Goal: Book appointment/travel/reservation

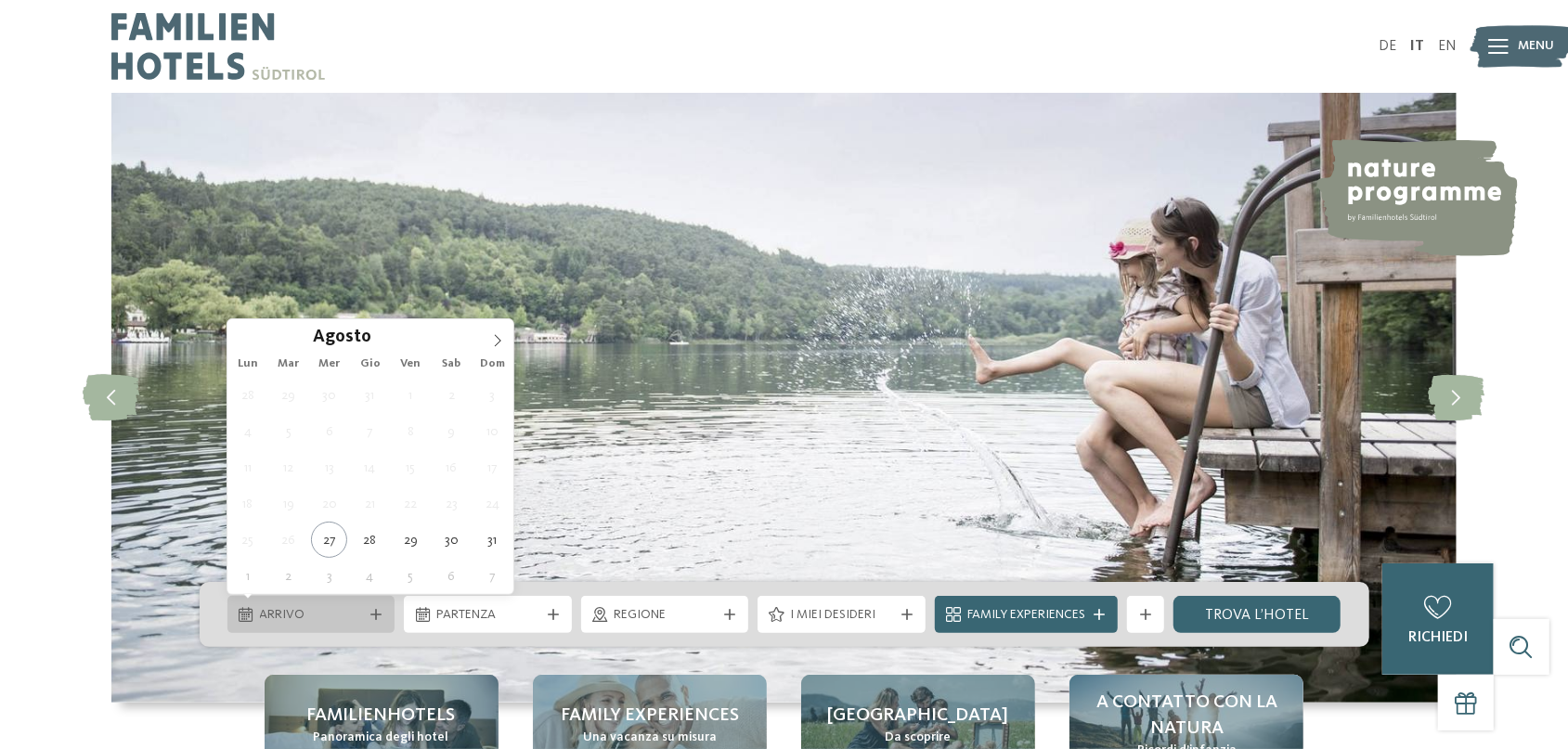
click at [307, 617] on span "Arrivo" at bounding box center [311, 615] width 103 height 19
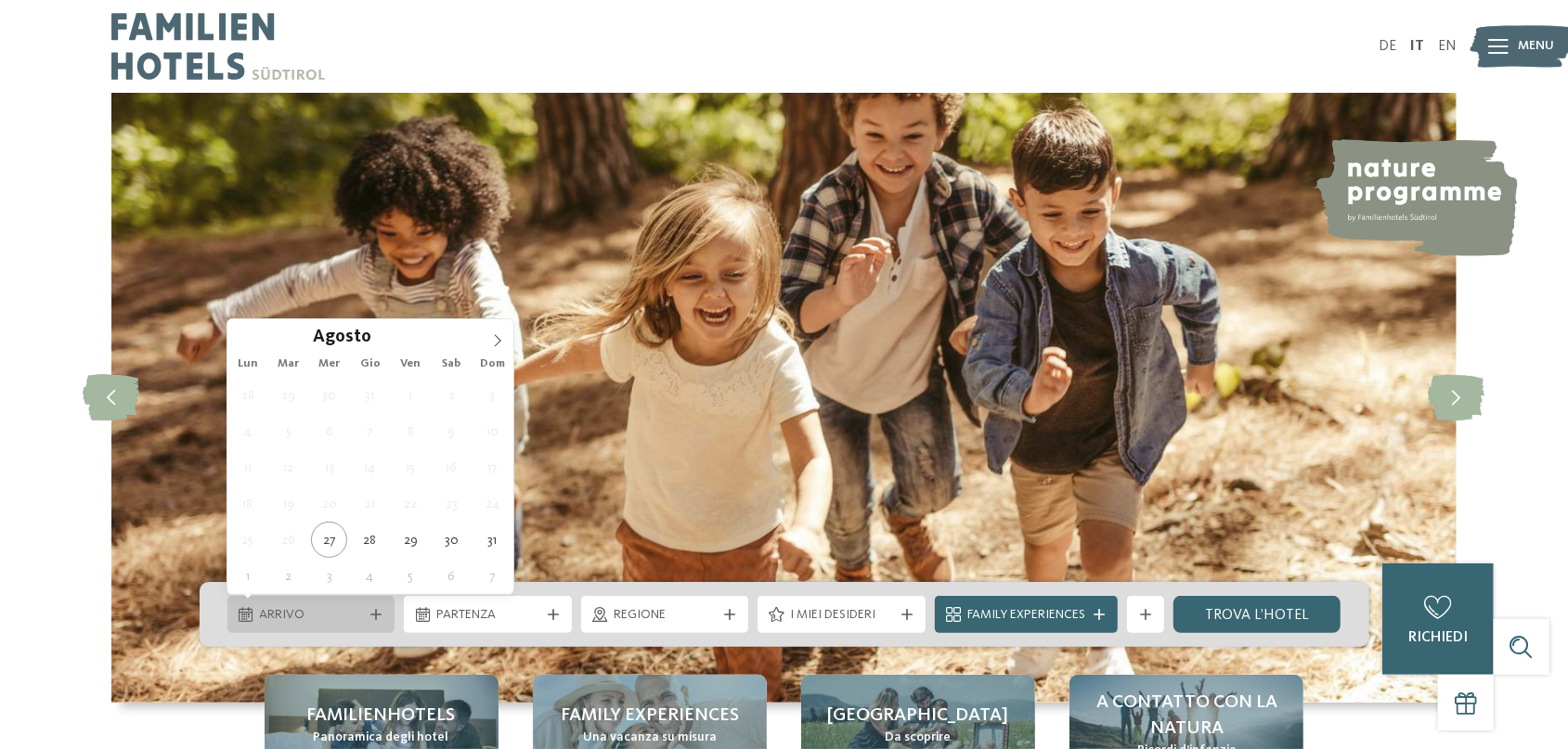
click at [307, 617] on span "Arrivo" at bounding box center [311, 615] width 103 height 19
click at [682, 619] on span "Regione" at bounding box center [665, 615] width 103 height 19
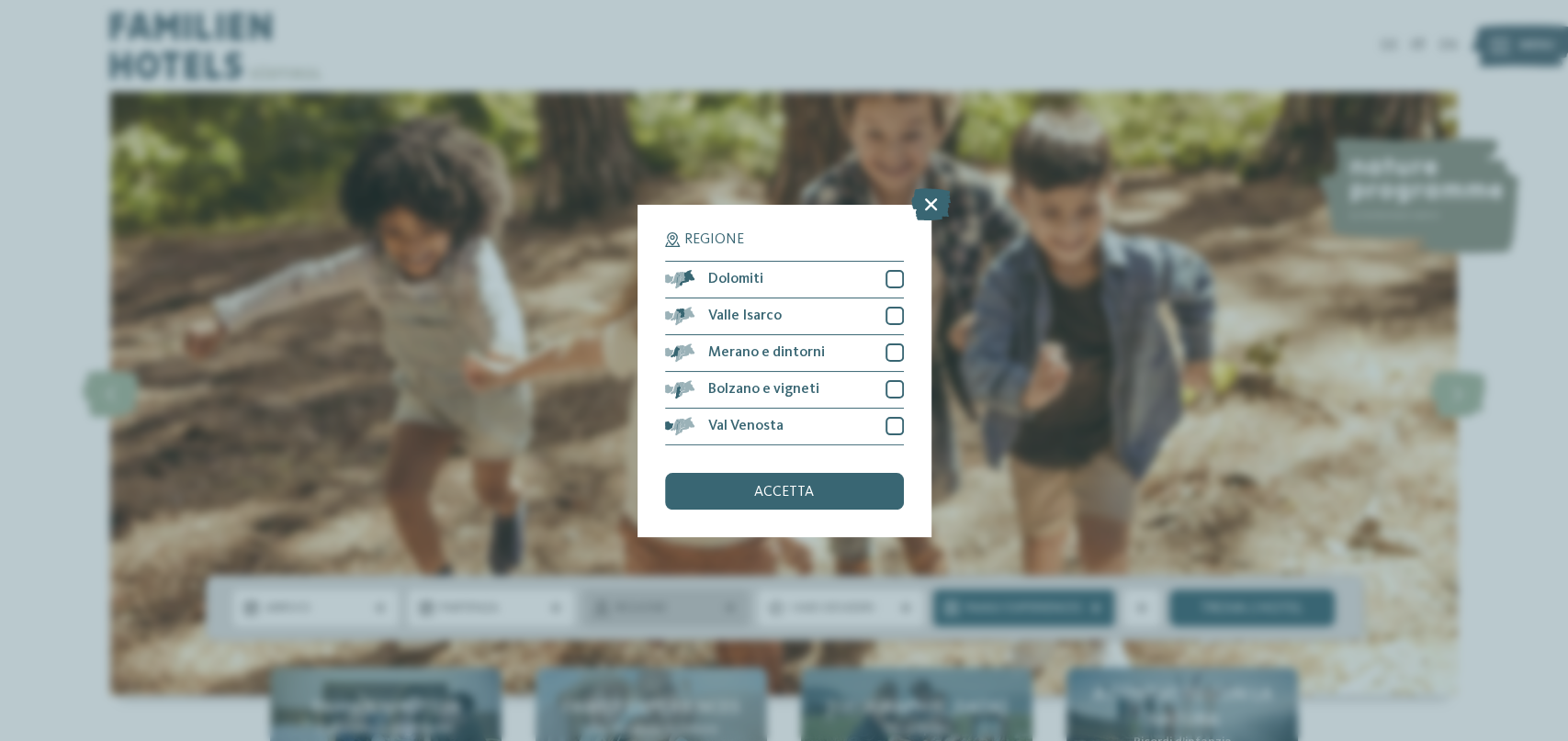
click at [675, 613] on div "Regione Dolomiti" at bounding box center [784, 370] width 1568 height 741
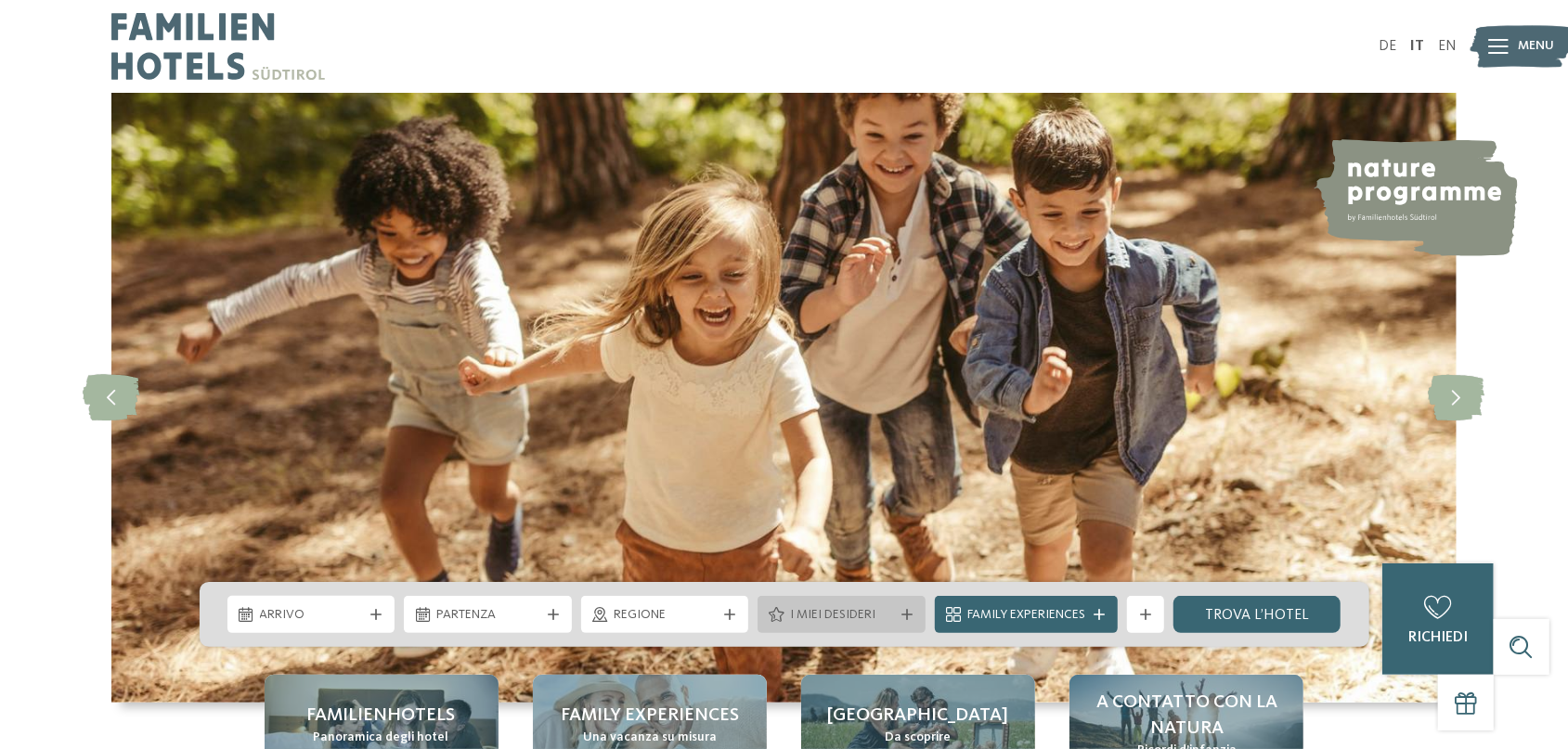
click at [832, 624] on span "I miei desideri" at bounding box center [842, 615] width 103 height 19
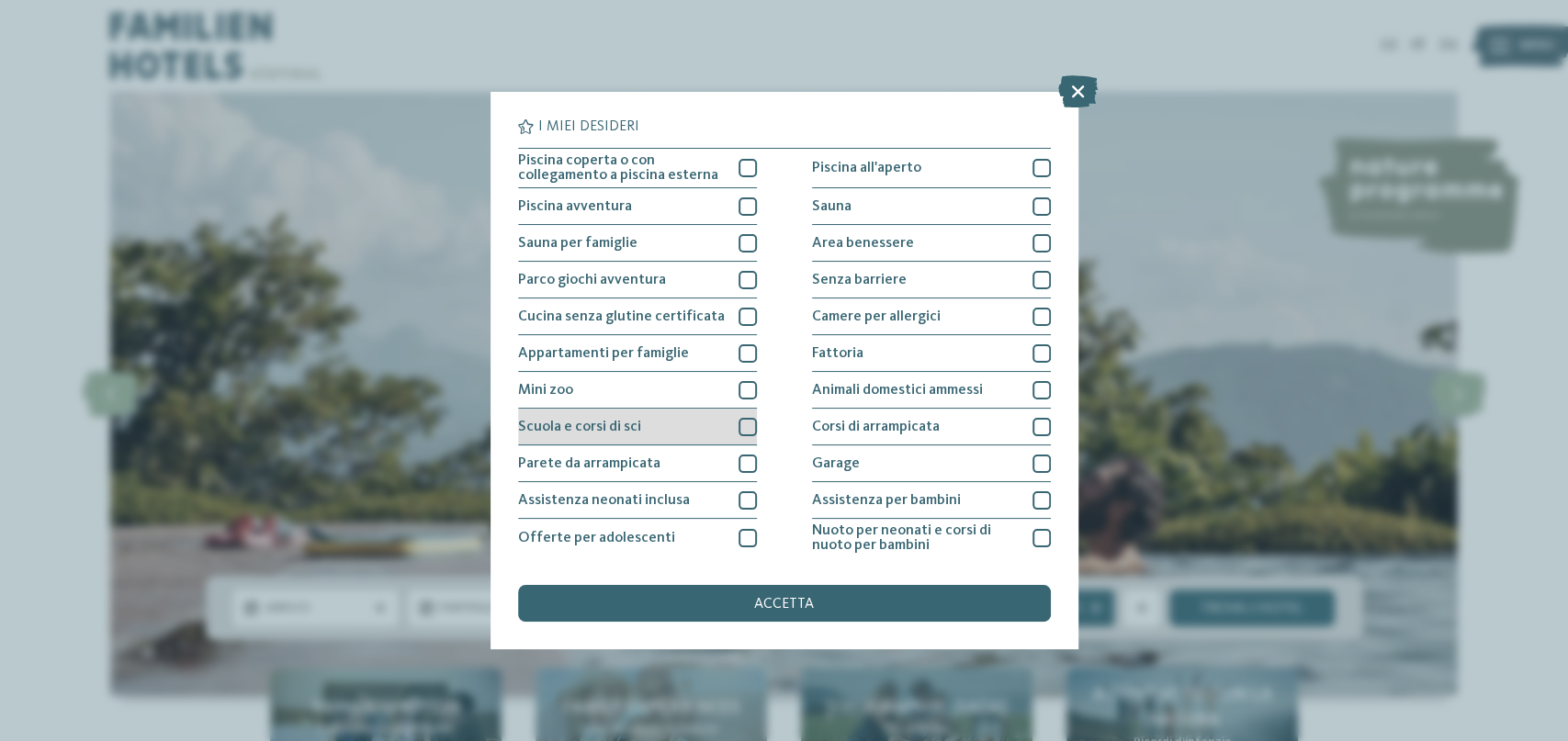
click at [742, 429] on div at bounding box center [747, 427] width 18 height 18
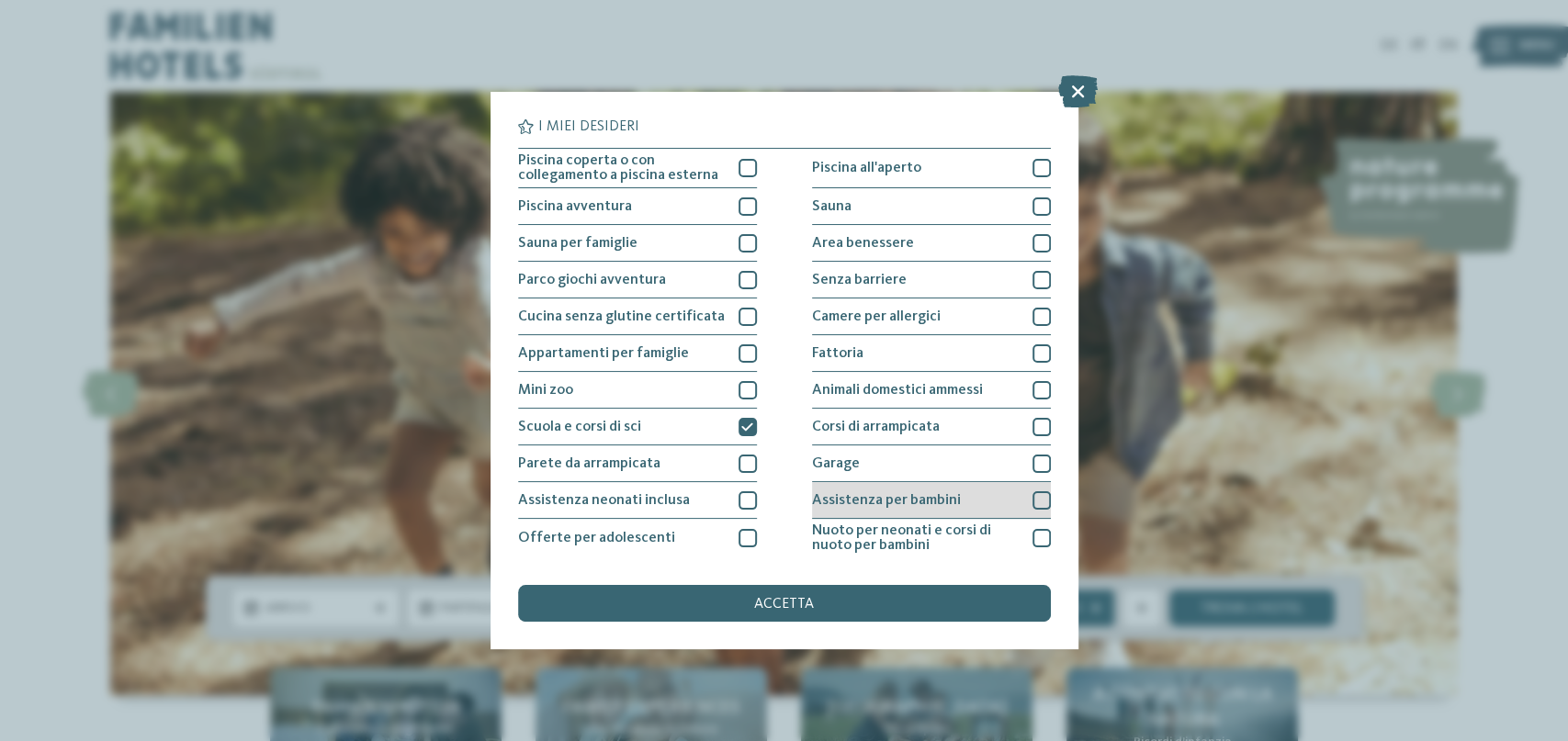
click at [1037, 499] on div at bounding box center [1042, 500] width 18 height 18
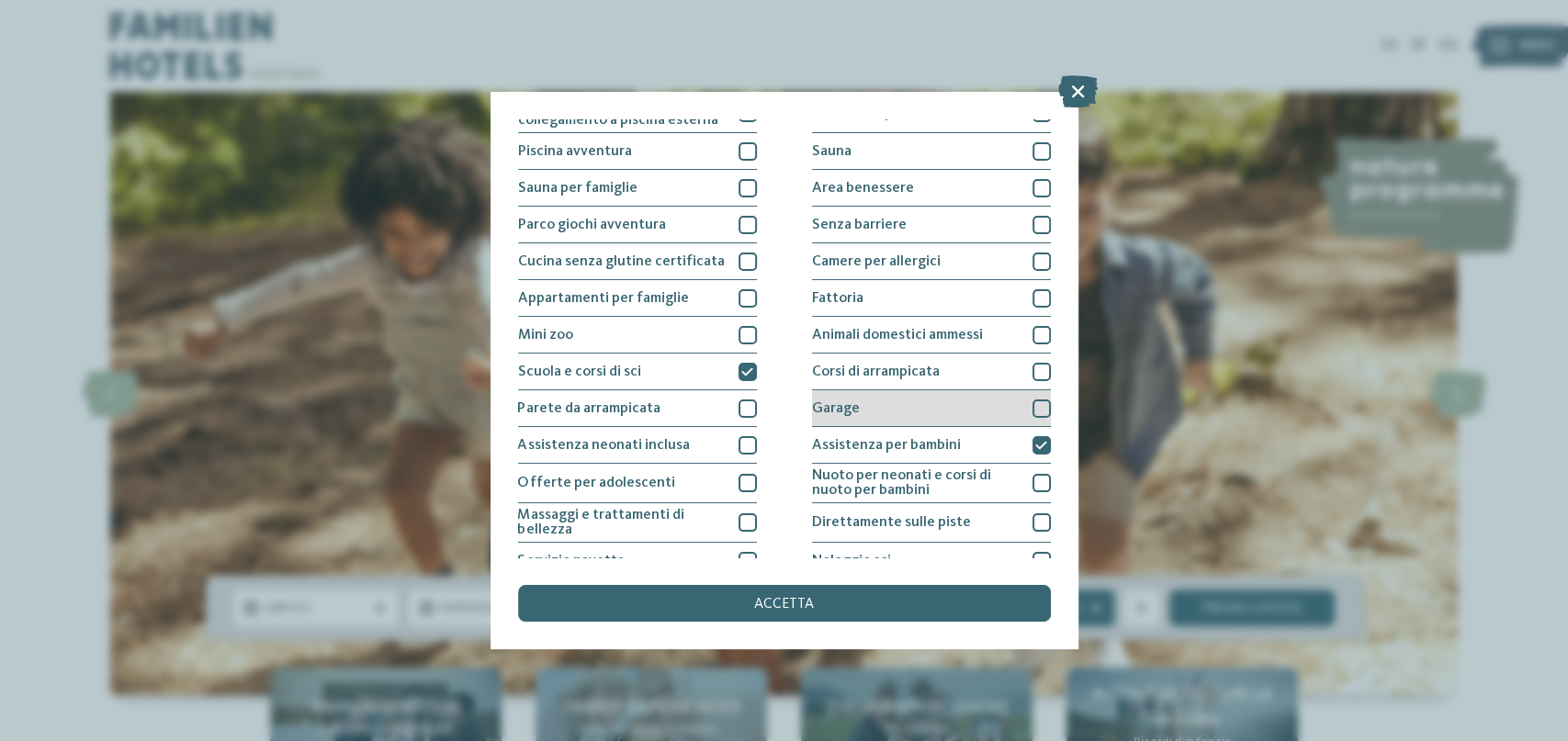
scroll to position [110, 0]
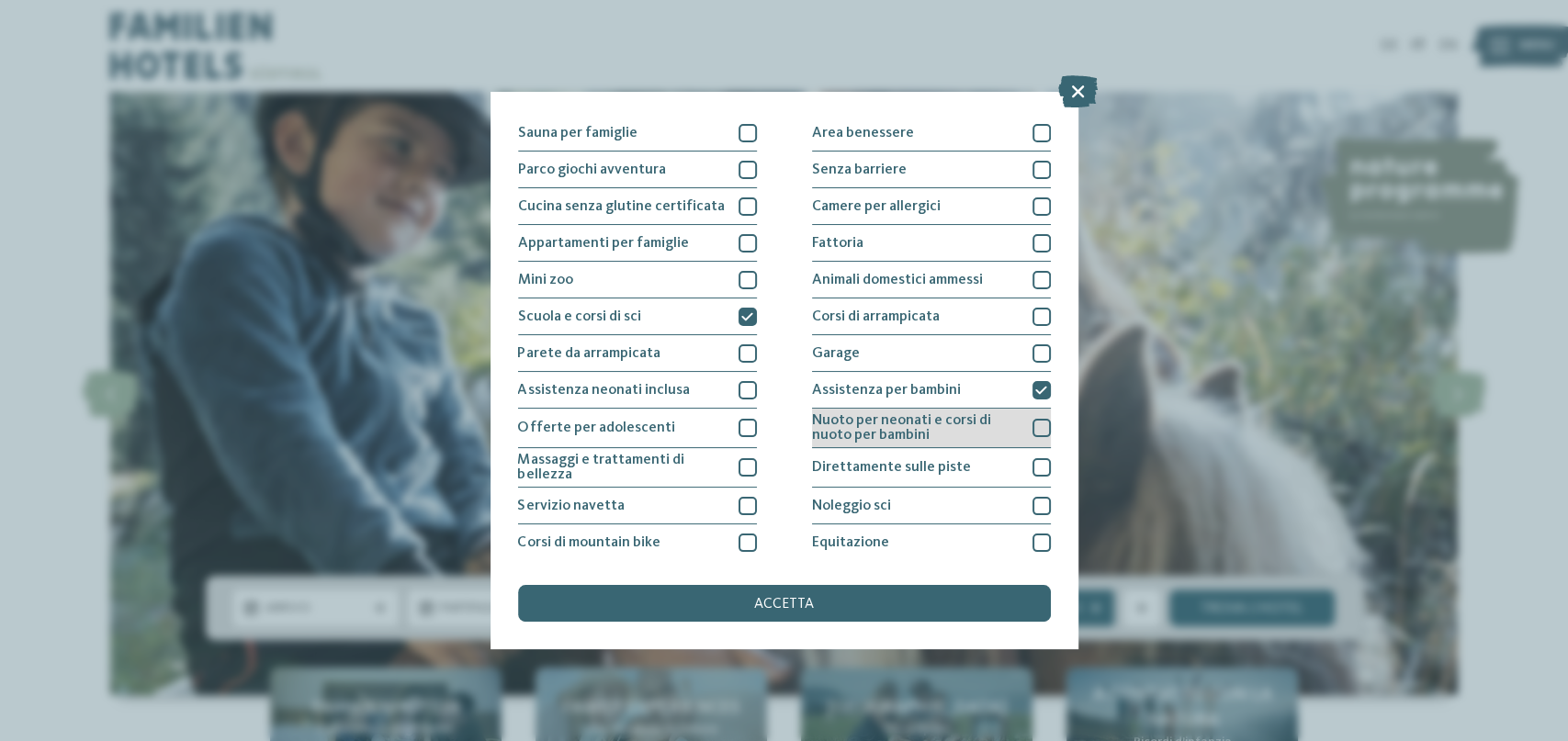
click at [1033, 429] on div at bounding box center [1042, 428] width 18 height 18
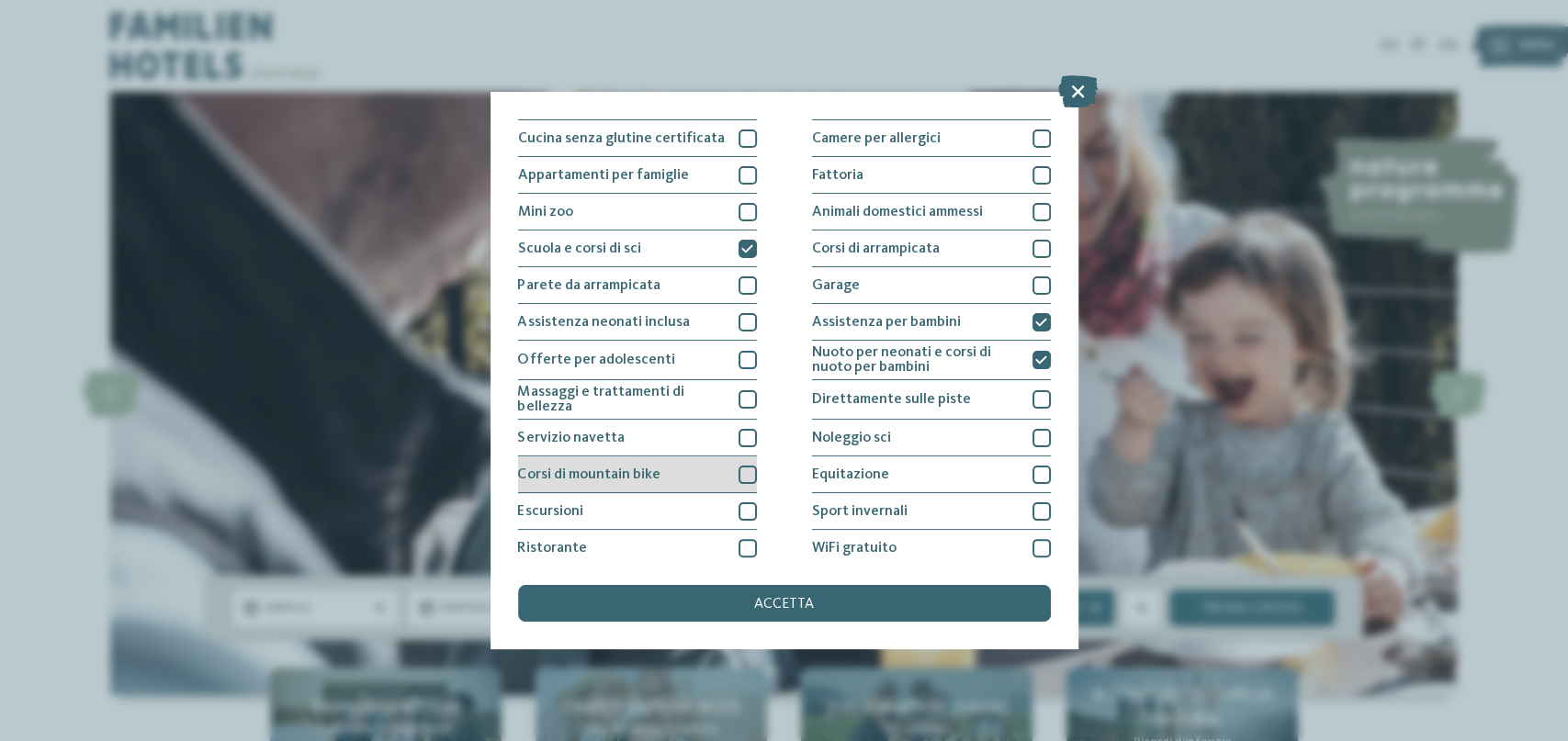
scroll to position [167, 0]
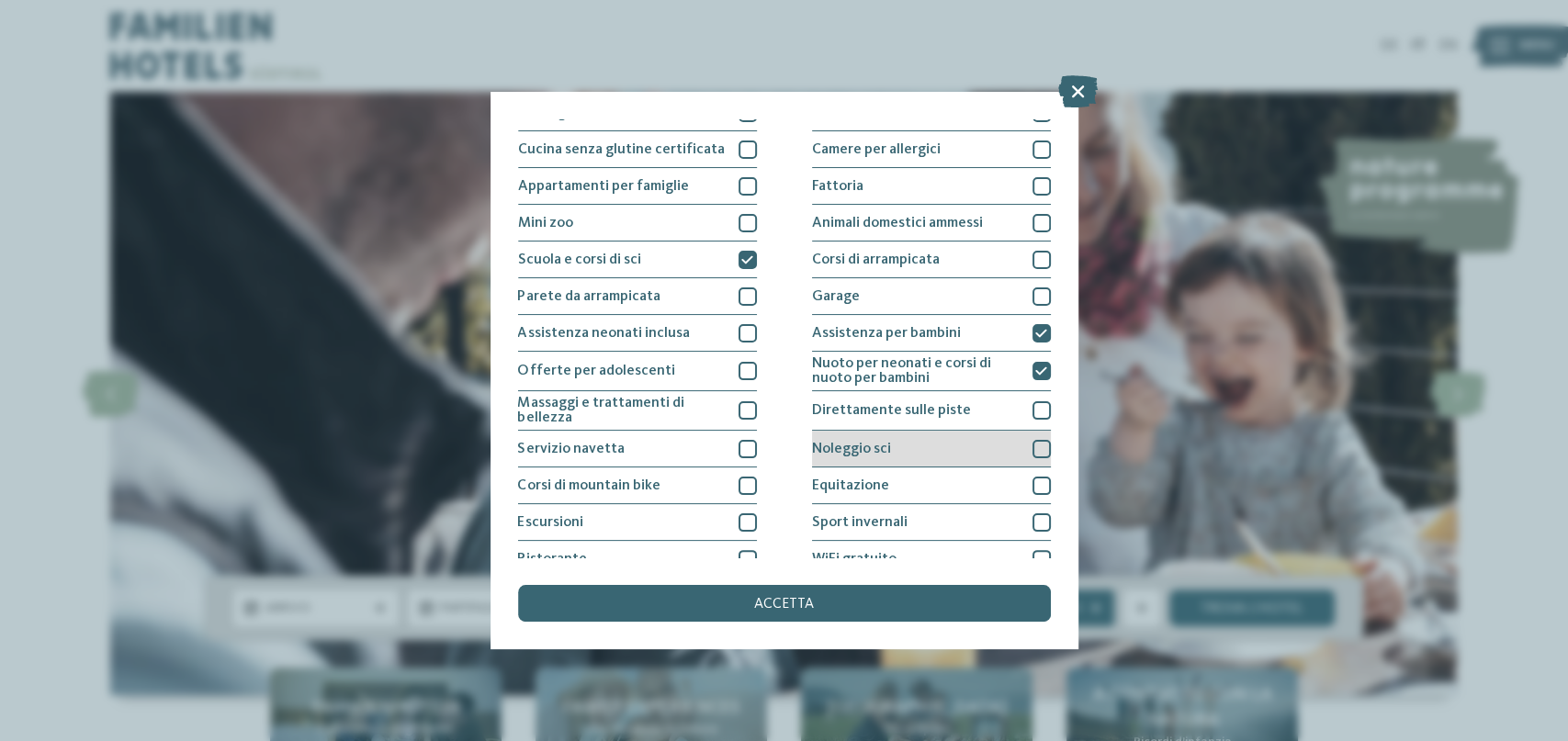
click at [862, 443] on span "Noleggio sci" at bounding box center [851, 448] width 79 height 15
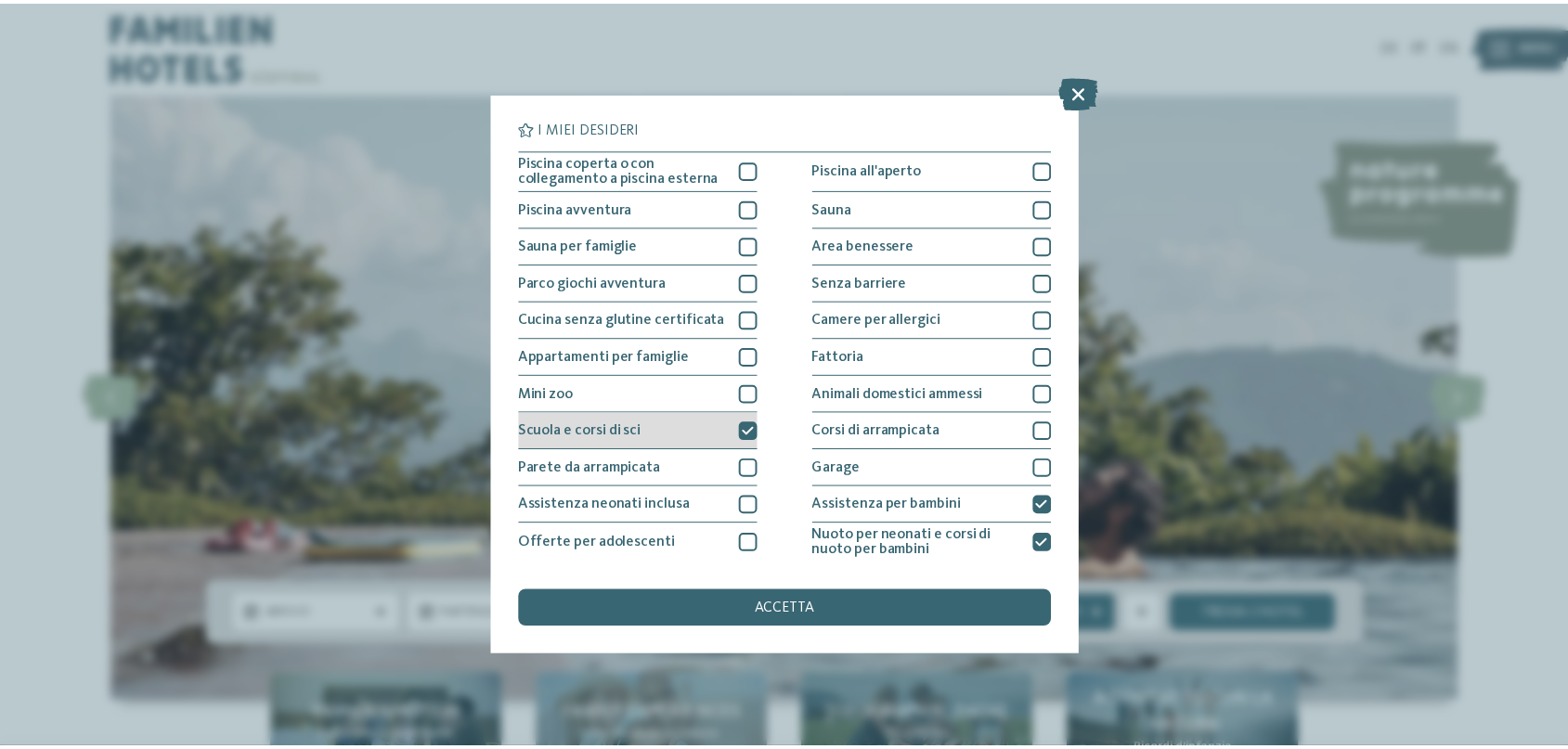
scroll to position [0, 0]
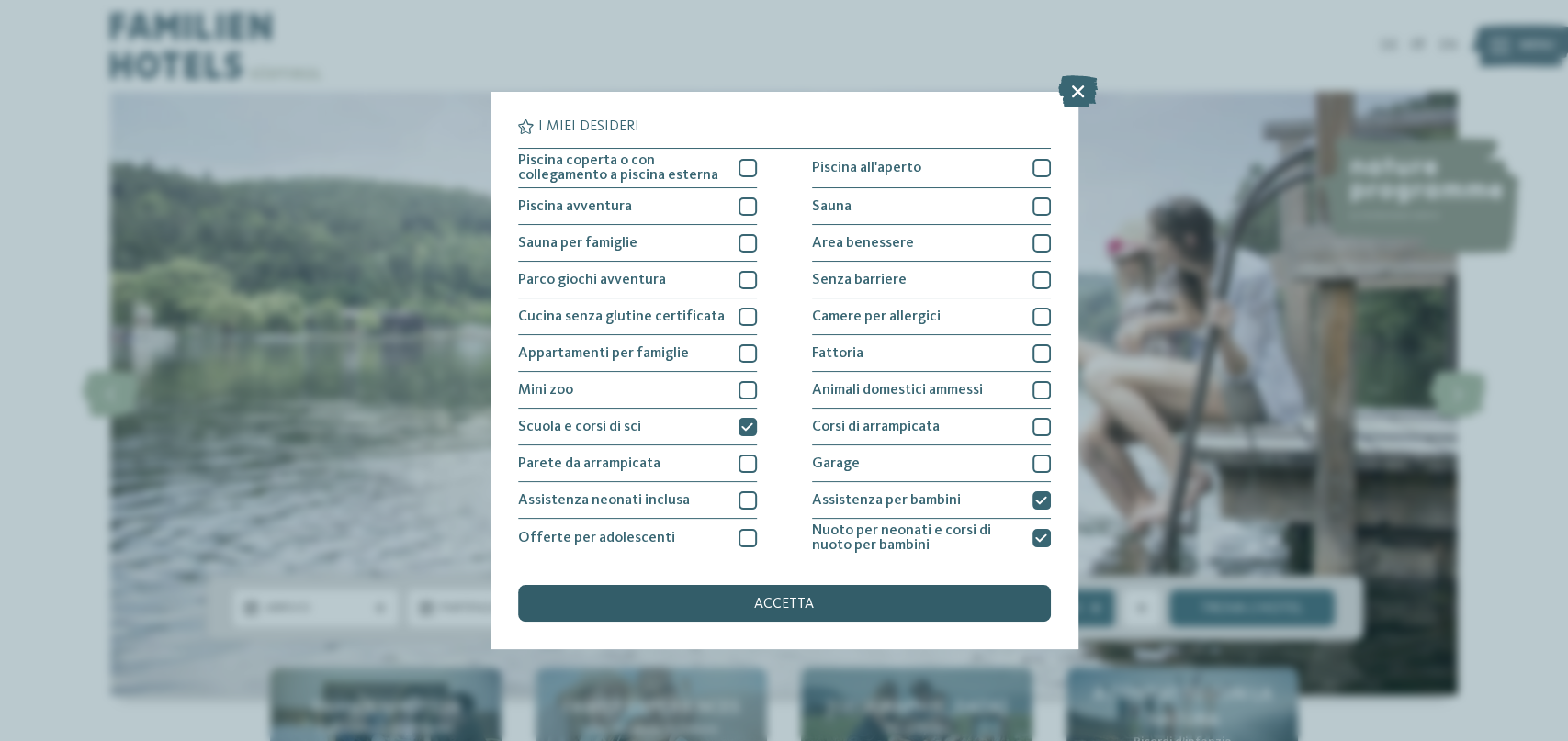
click at [795, 615] on div "accetta" at bounding box center [785, 604] width 533 height 37
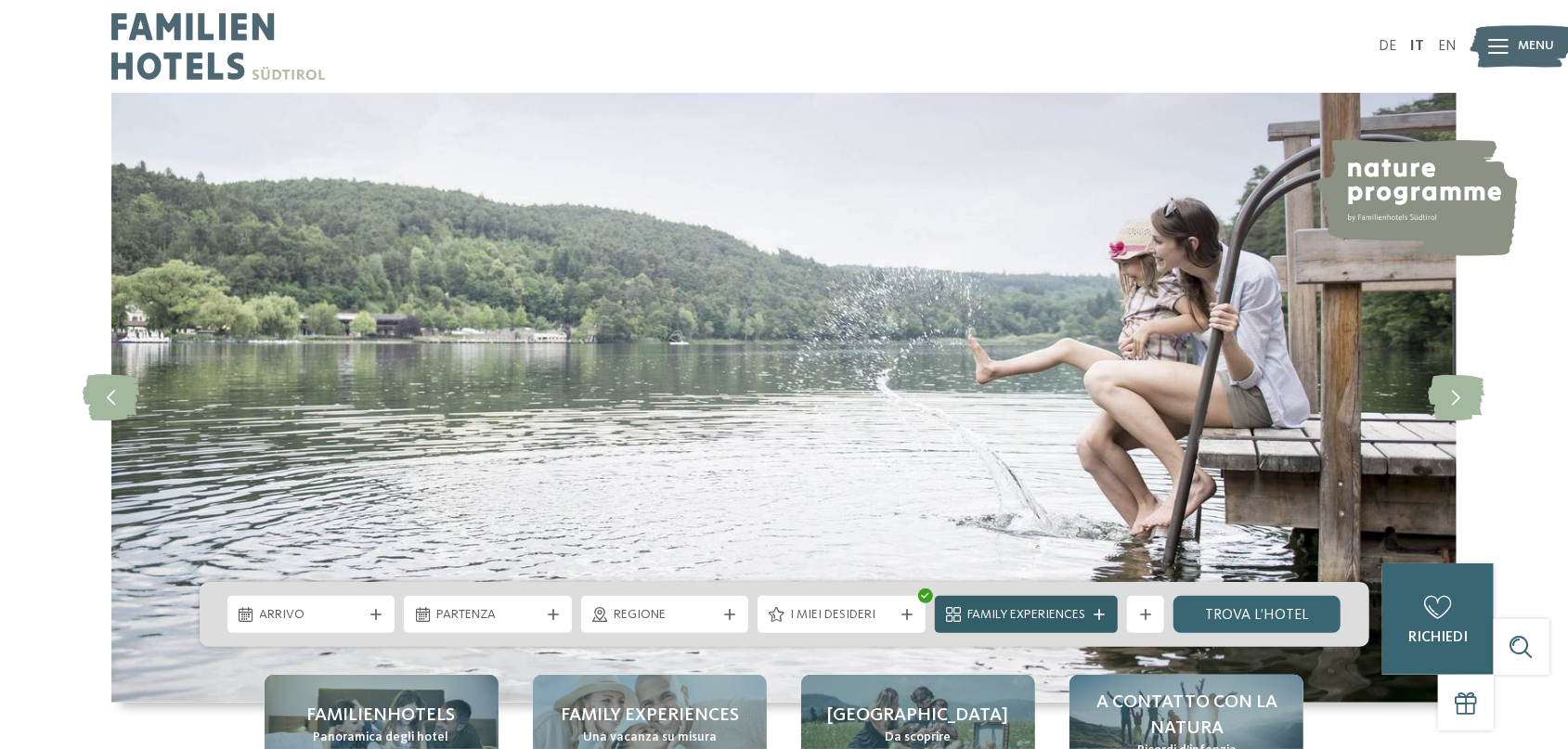
click at [1097, 609] on div "Family Experiences" at bounding box center [1026, 614] width 183 height 37
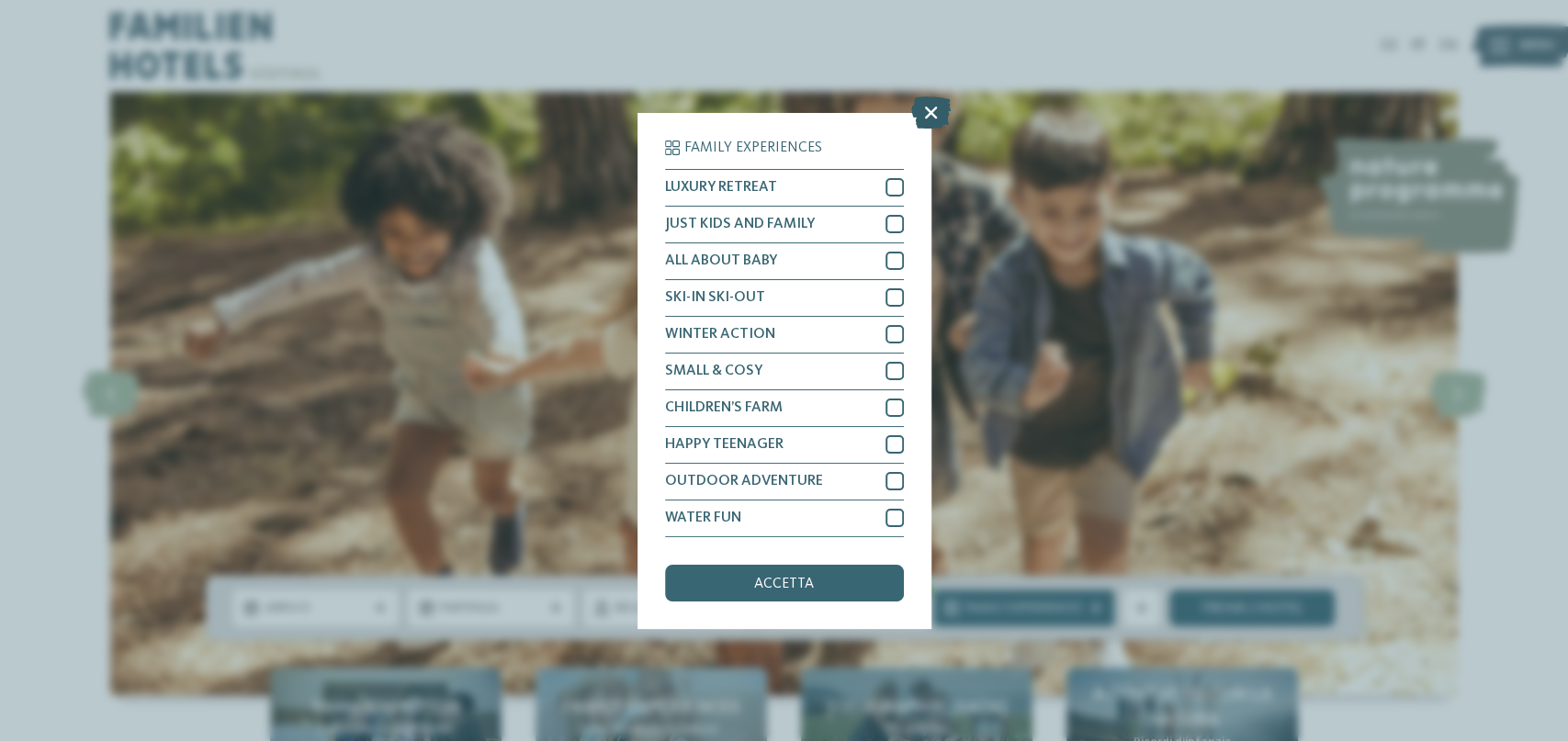
click at [935, 110] on icon at bounding box center [931, 111] width 40 height 32
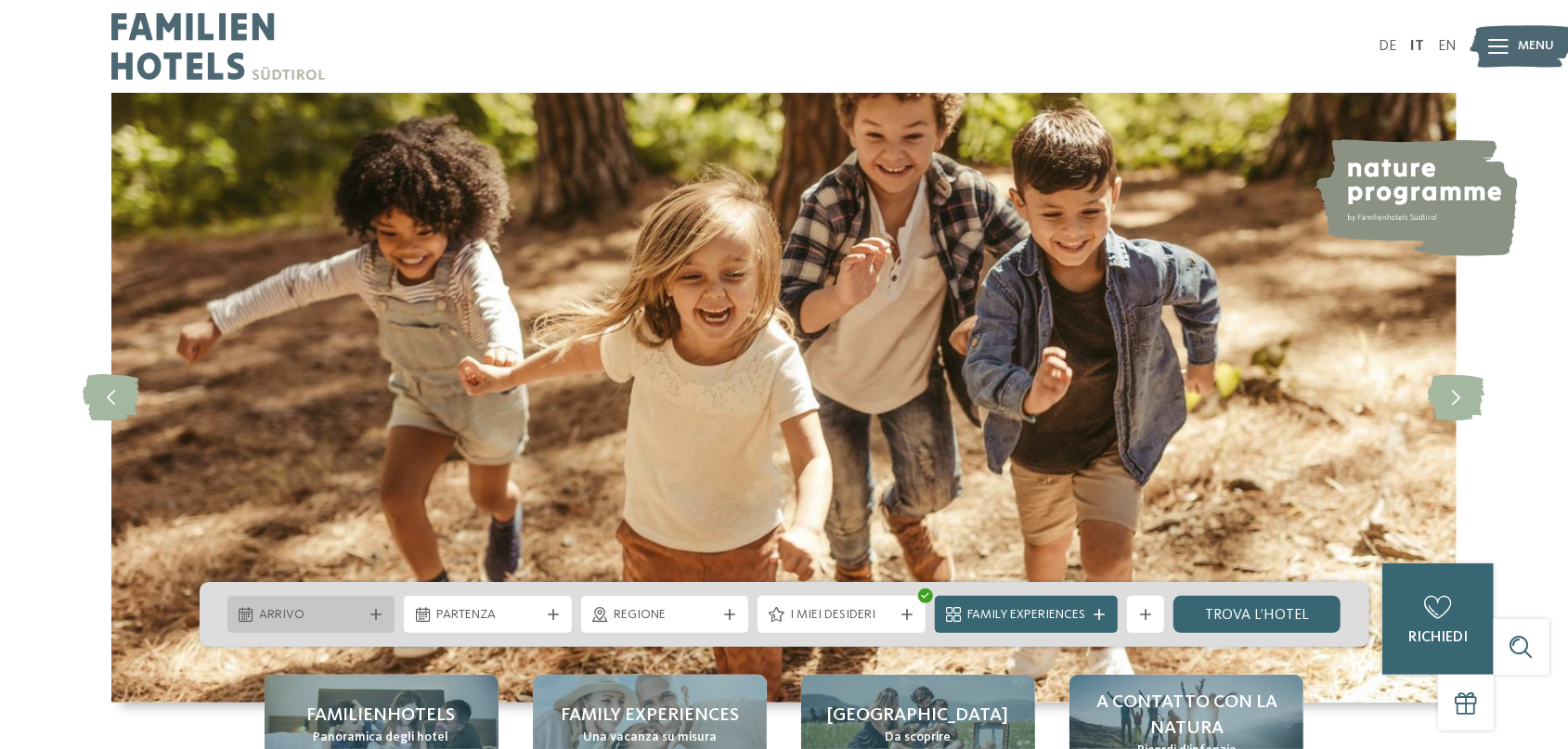
click at [322, 619] on span "Arrivo" at bounding box center [311, 615] width 103 height 19
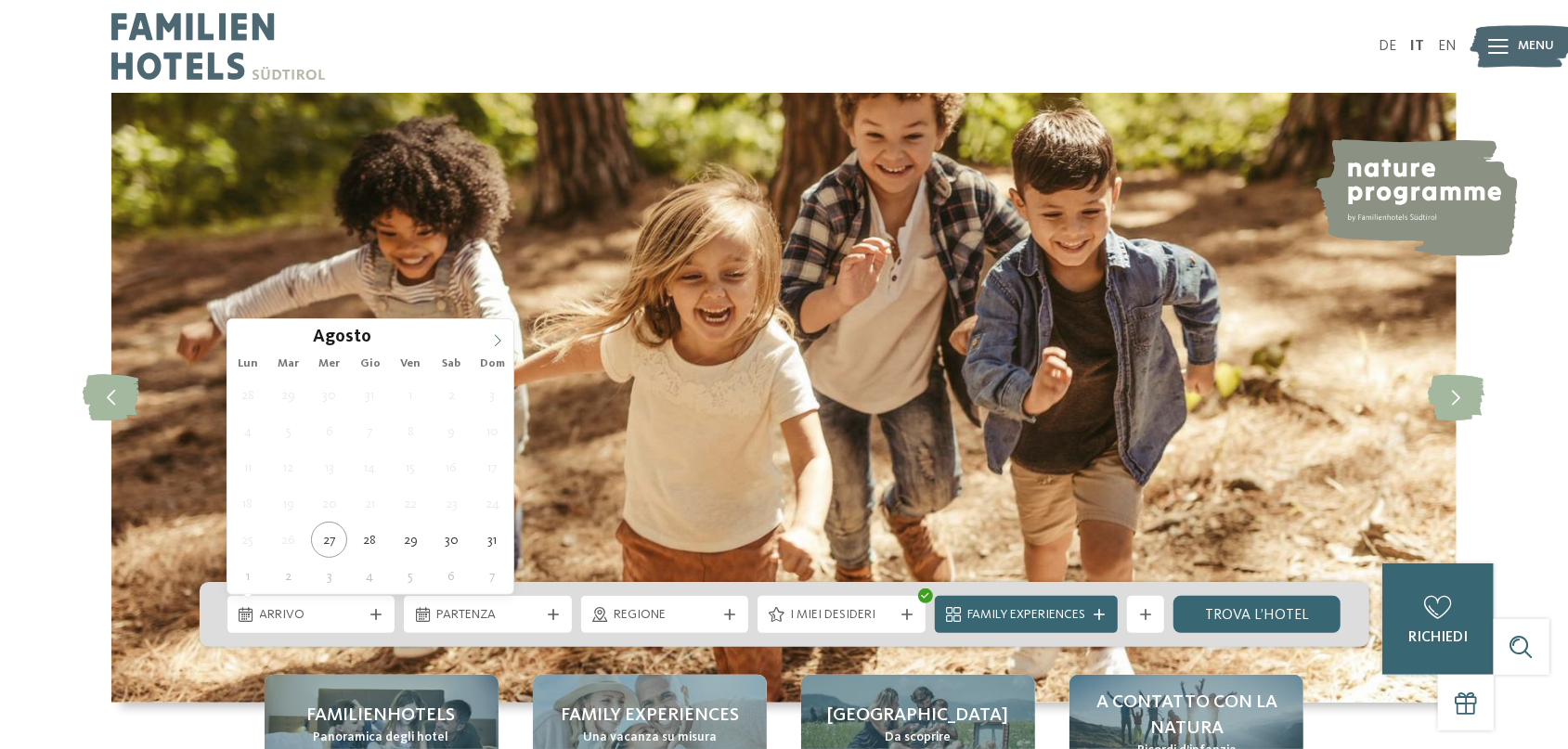
click at [498, 337] on icon at bounding box center [497, 340] width 13 height 13
type input "****"
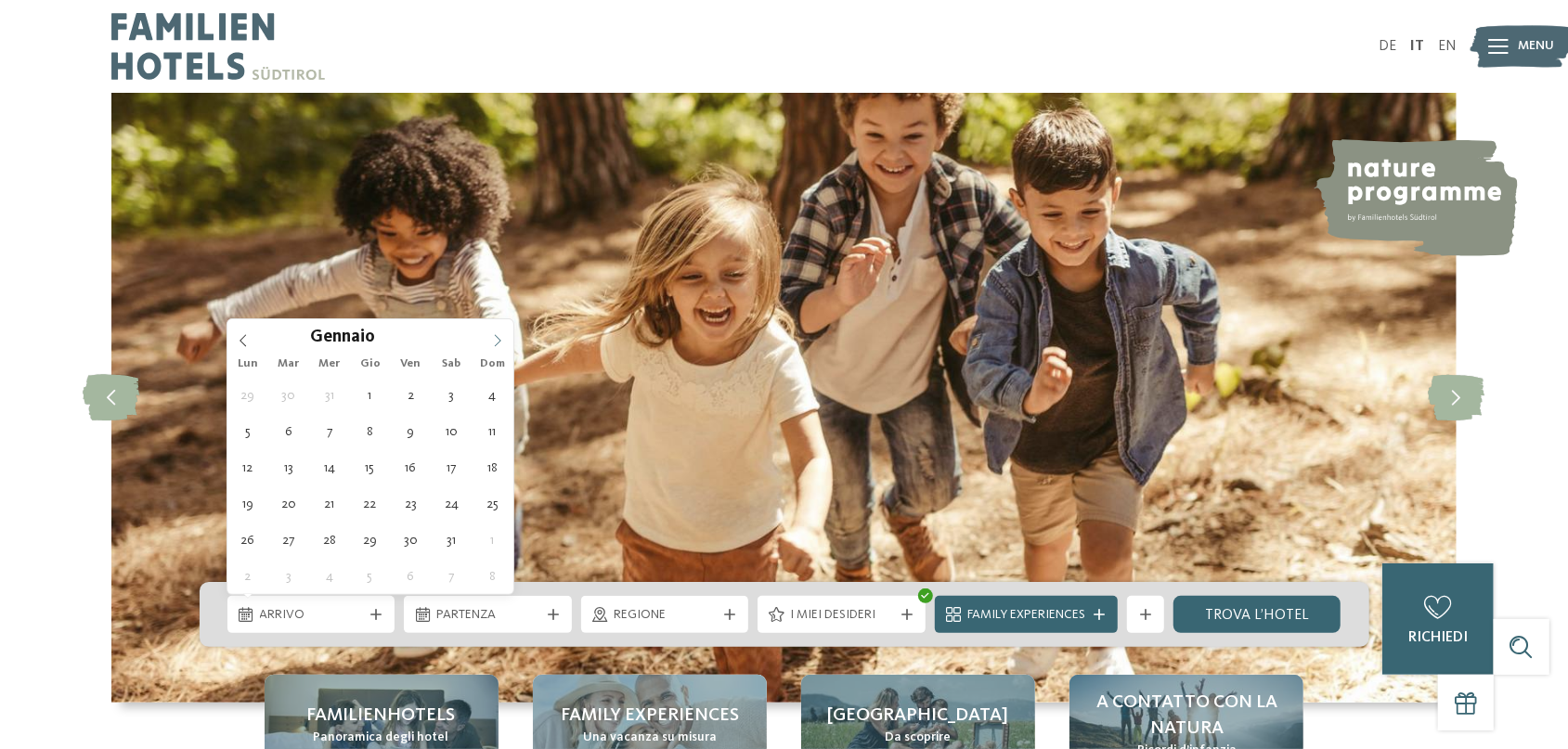
click at [498, 337] on icon at bounding box center [497, 340] width 13 height 13
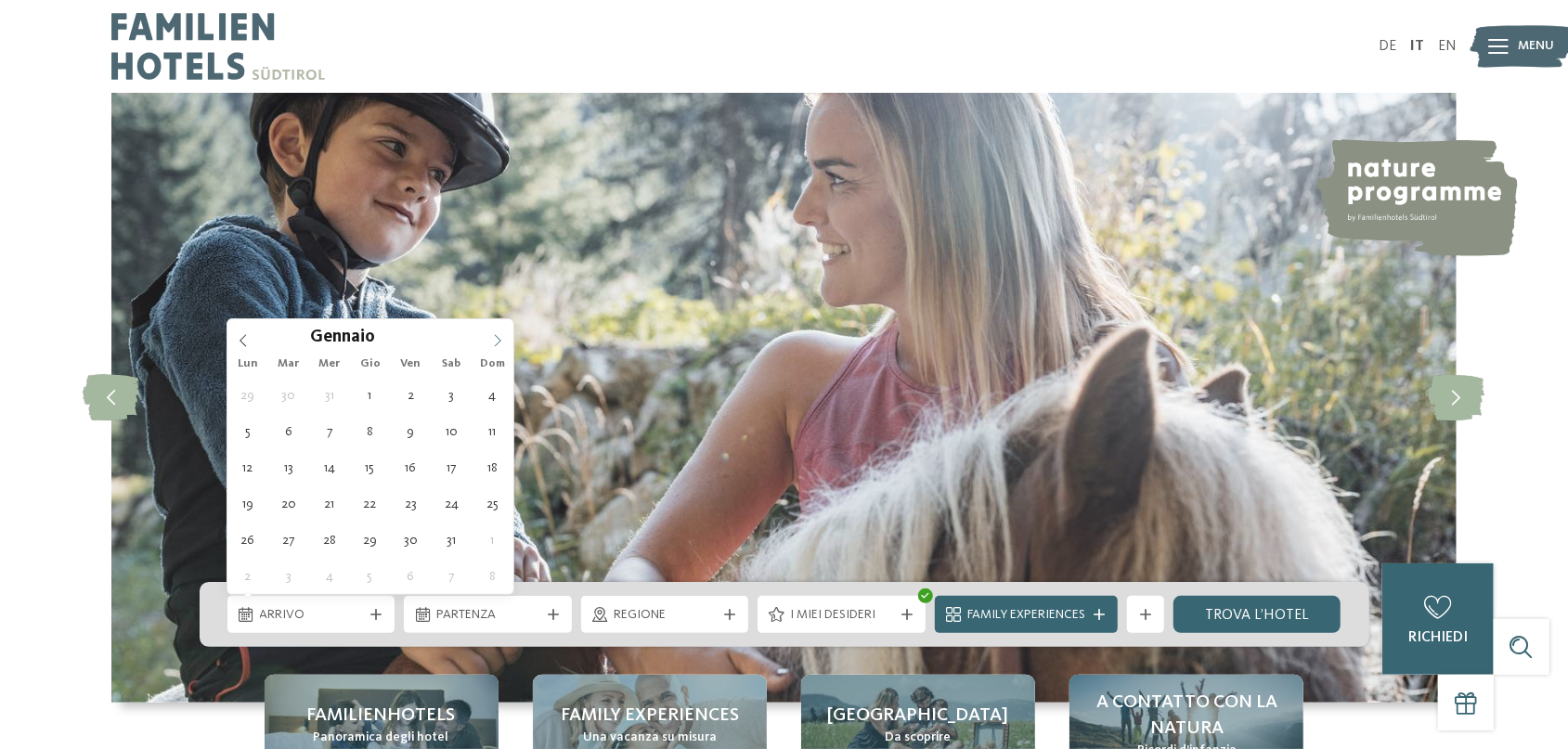
click at [498, 337] on icon at bounding box center [497, 340] width 13 height 13
type div "03.02.2026"
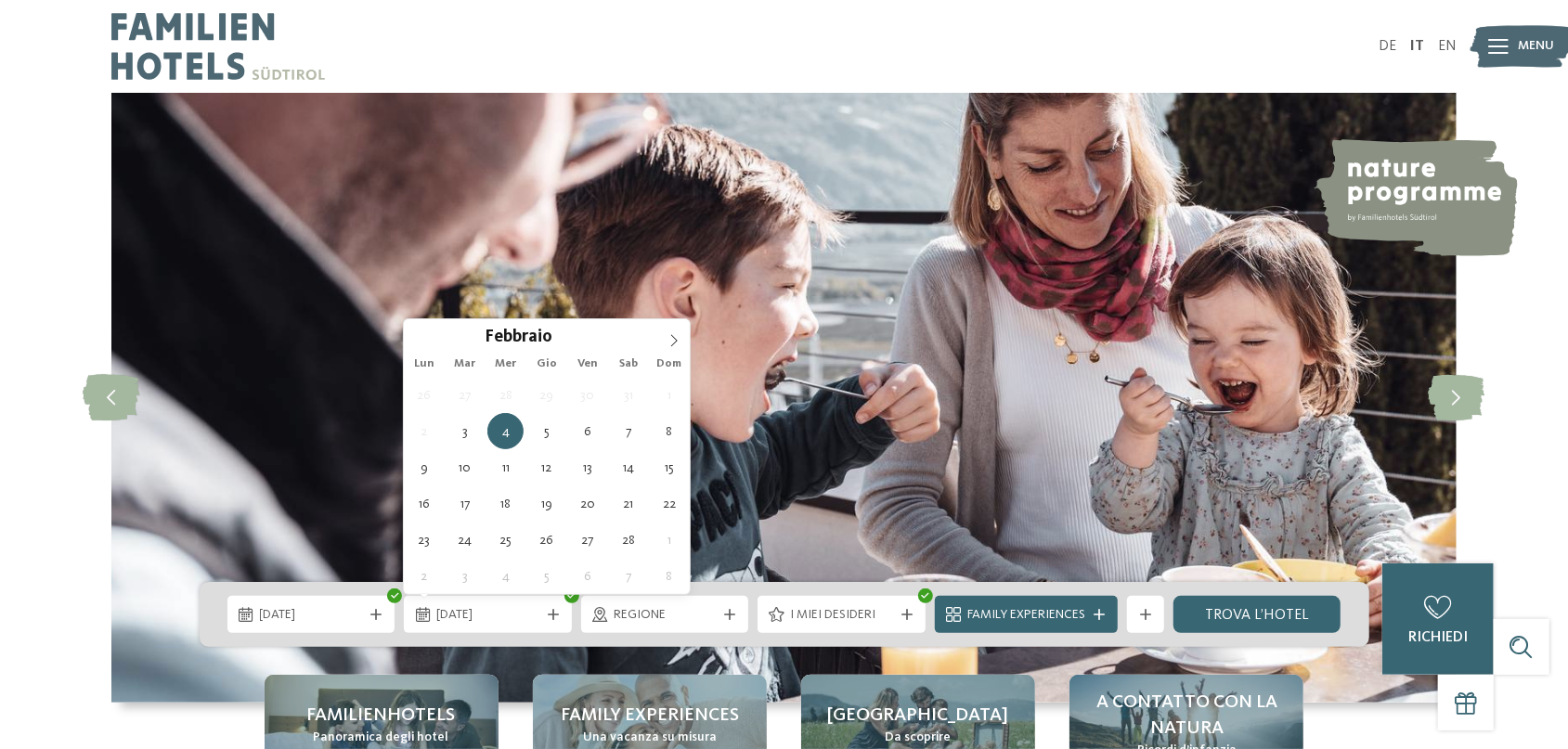
type input "****"
type div "09.02.2026"
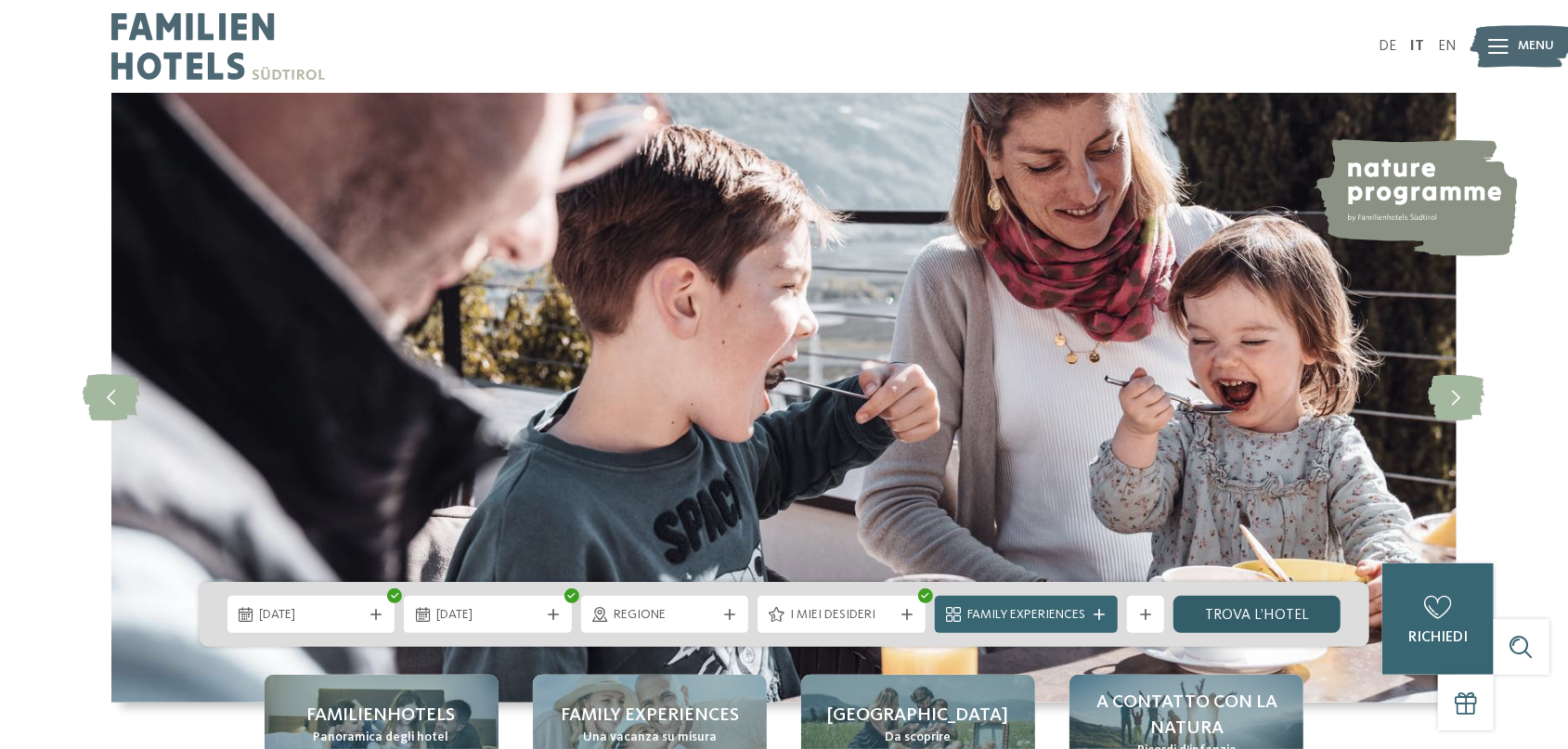
click at [1269, 618] on link "trova l’hotel" at bounding box center [1257, 614] width 168 height 37
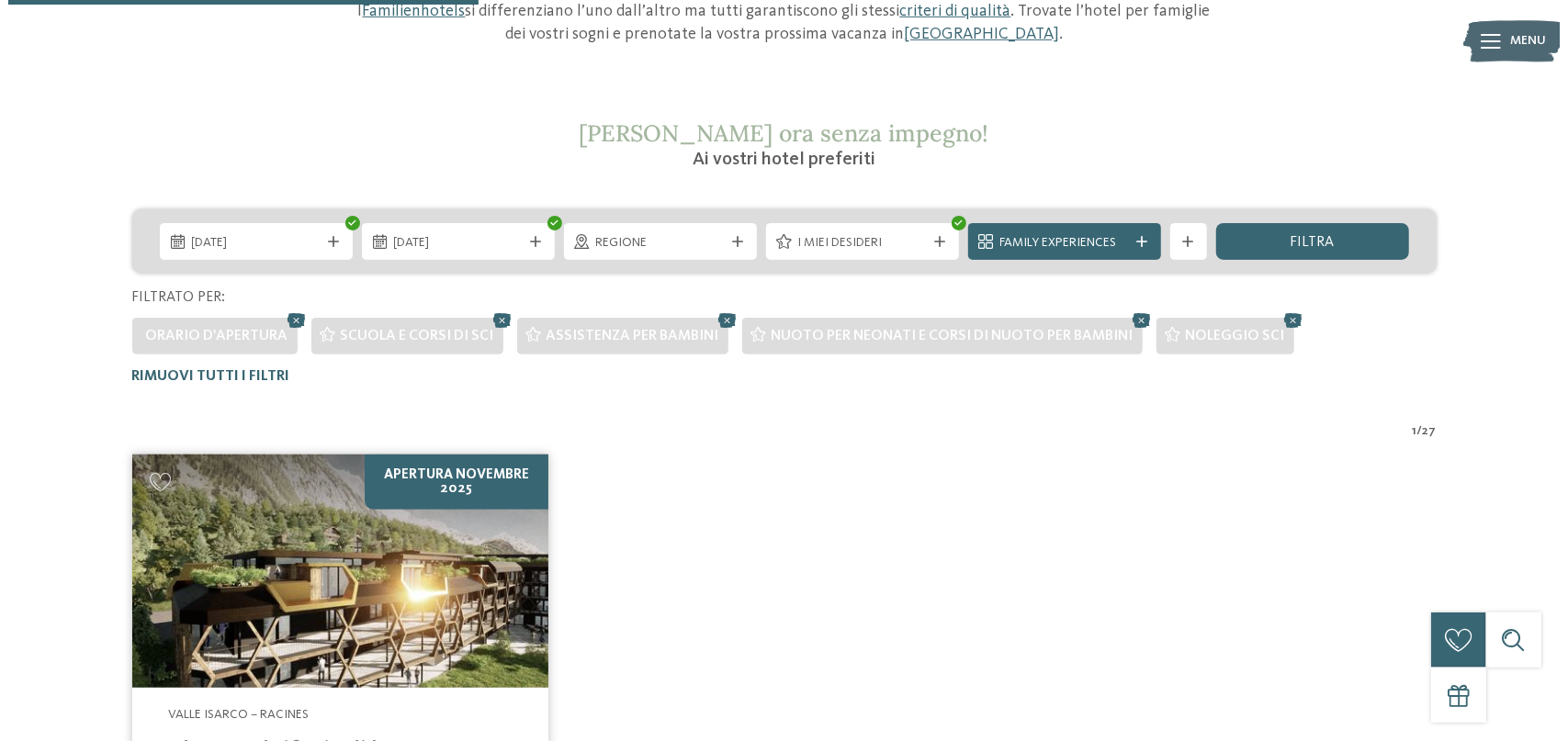
scroll to position [251, 0]
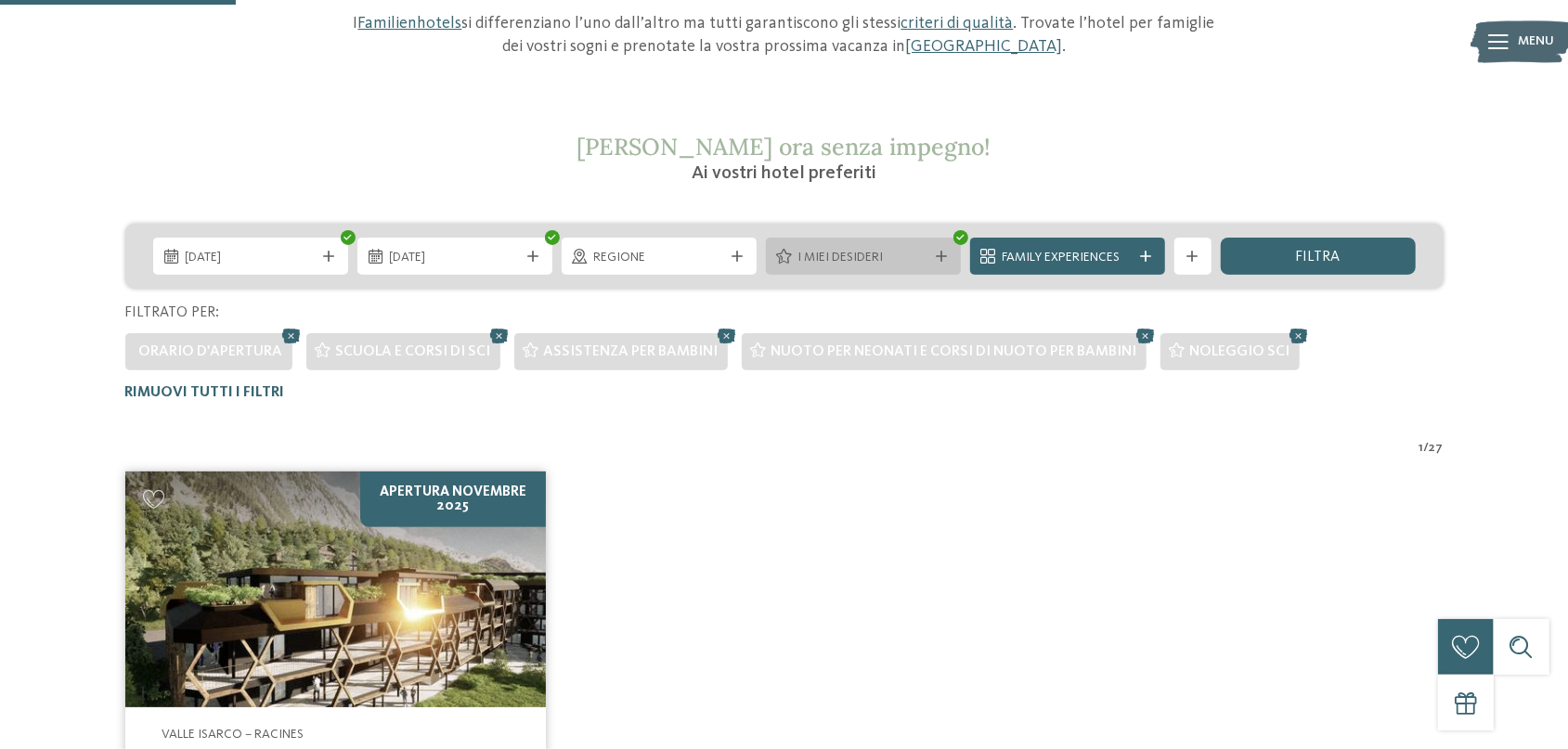
click at [900, 260] on span "I miei desideri" at bounding box center [863, 258] width 130 height 19
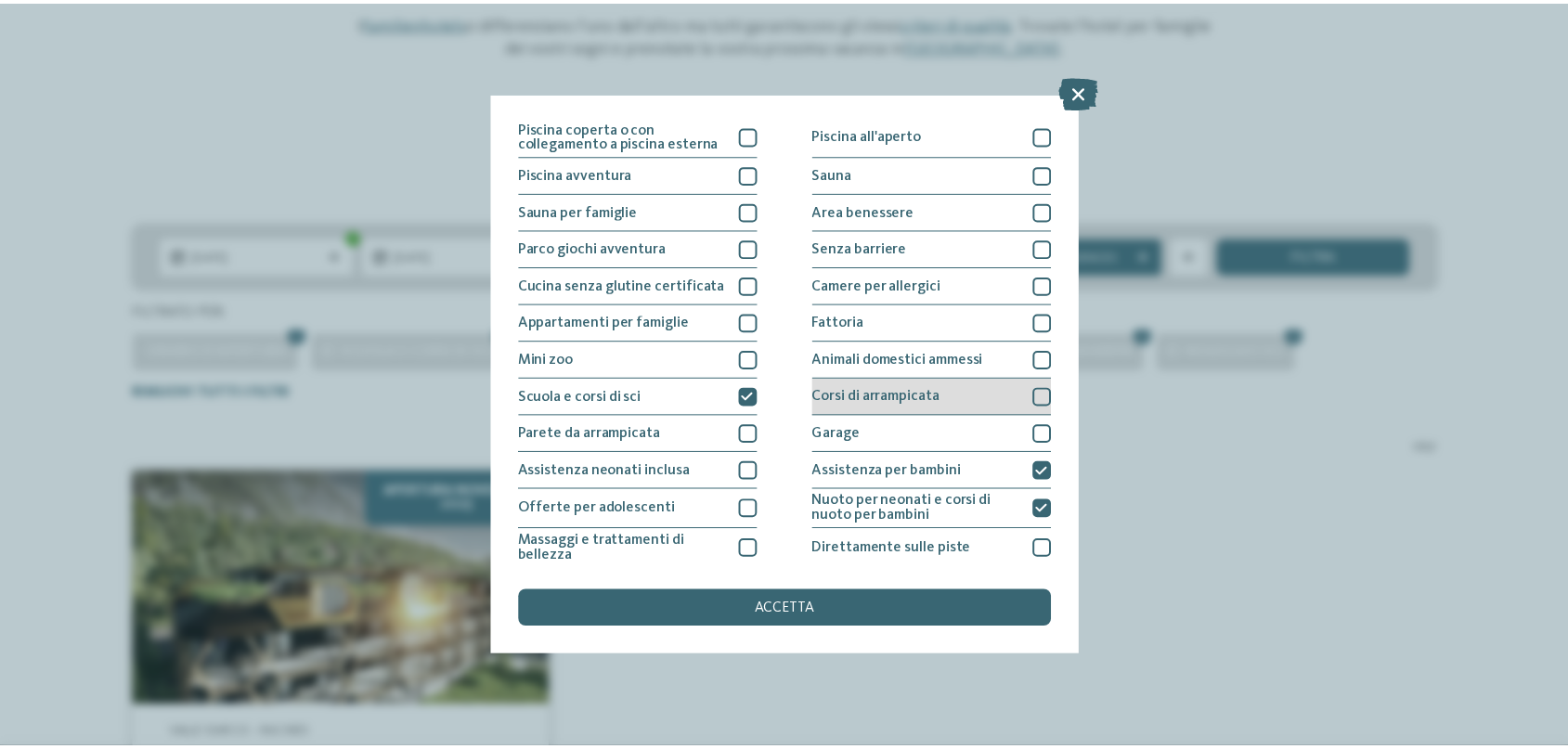
scroll to position [56, 0]
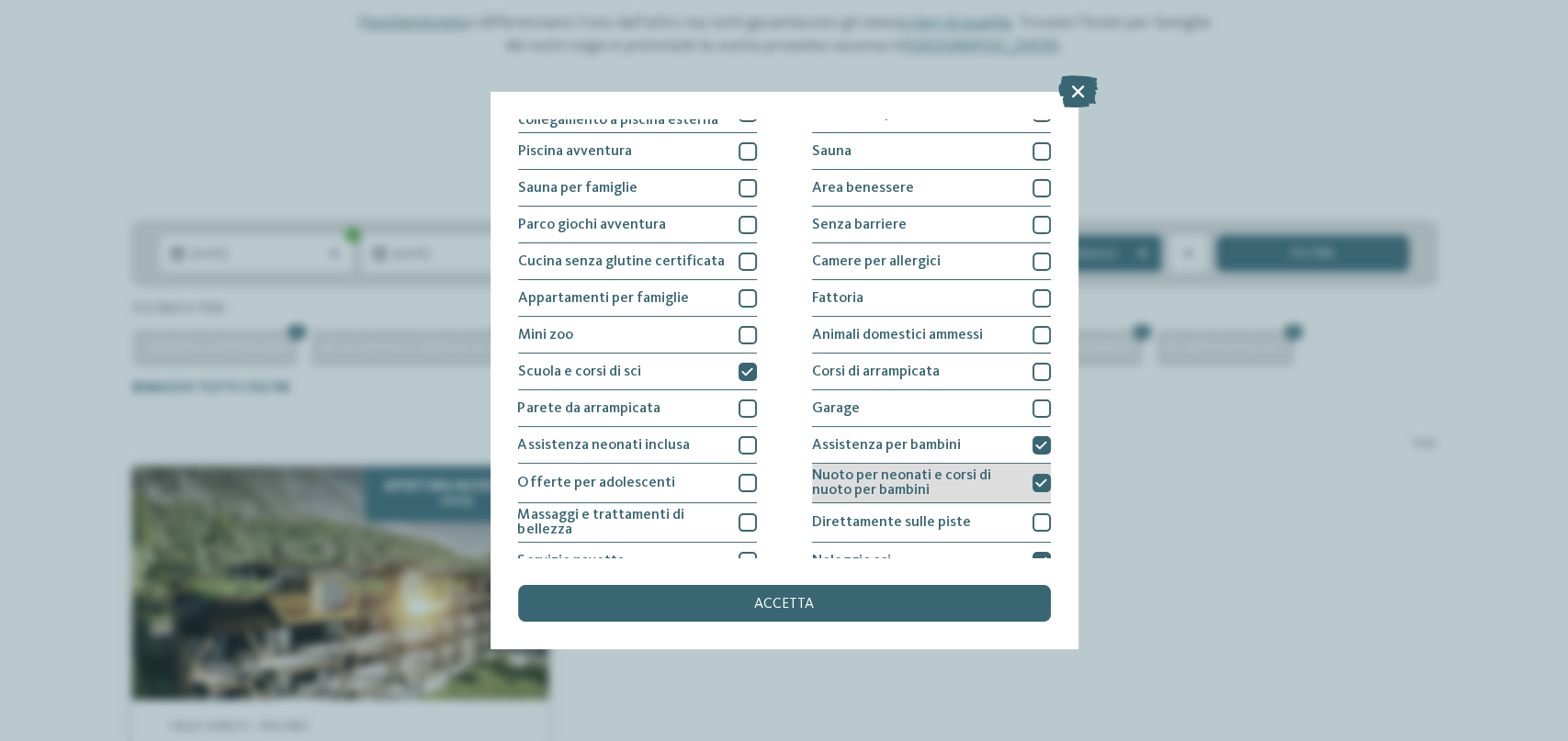
click at [997, 488] on span "Nuoto per neonati e corsi di nuoto per bambini" at bounding box center [915, 483] width 207 height 29
click at [857, 598] on div "accetta" at bounding box center [785, 604] width 533 height 37
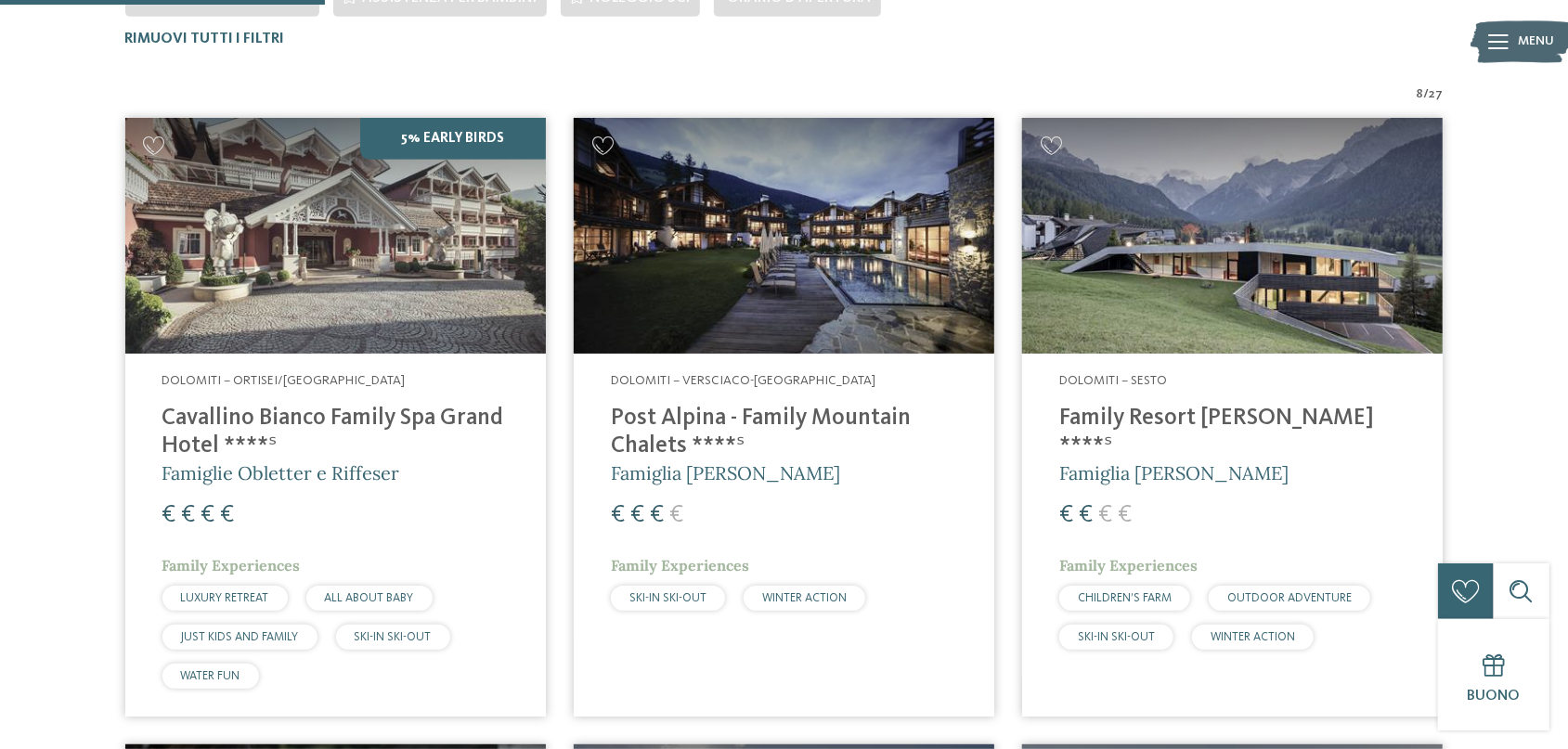
scroll to position [608, 0]
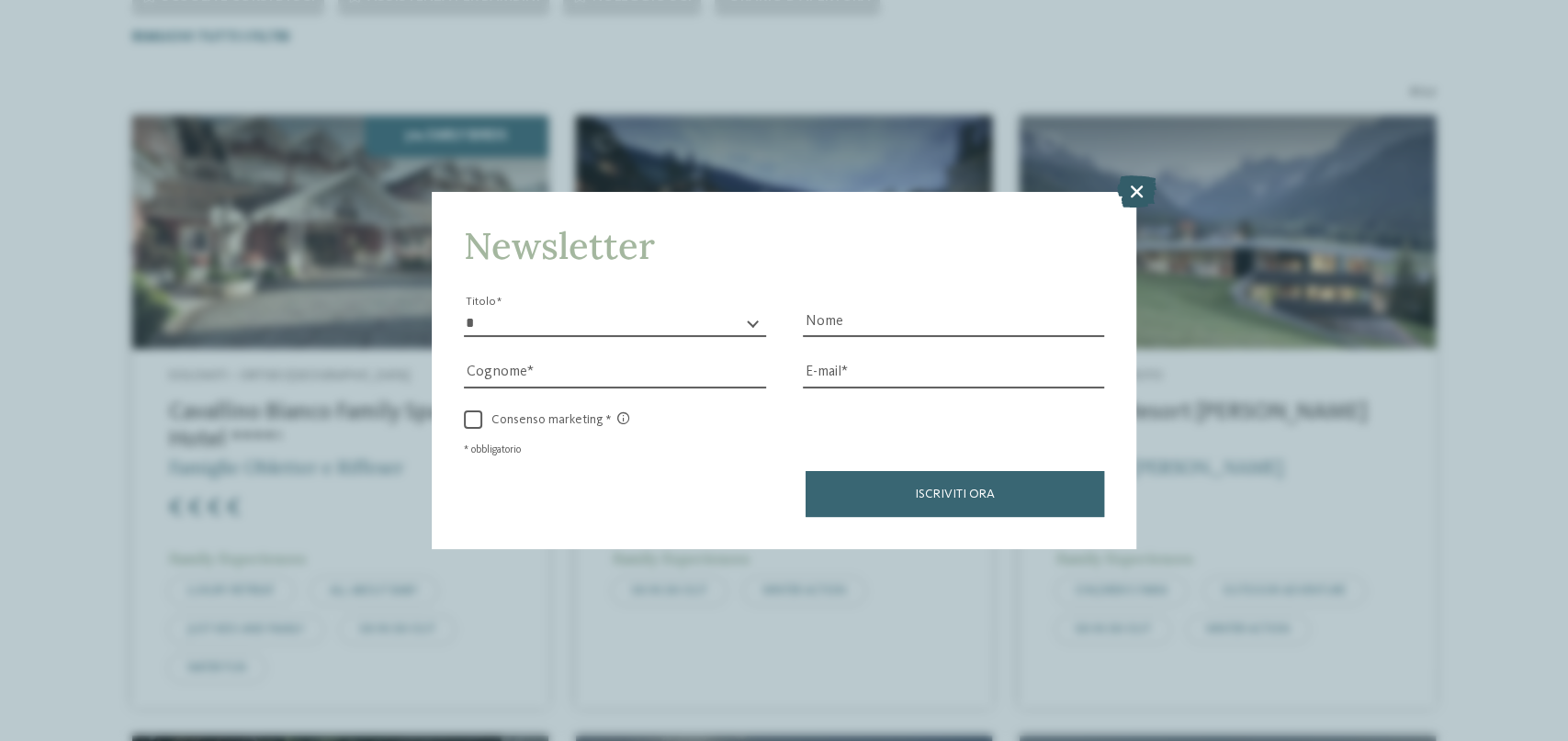
click at [1137, 191] on icon at bounding box center [1137, 191] width 40 height 32
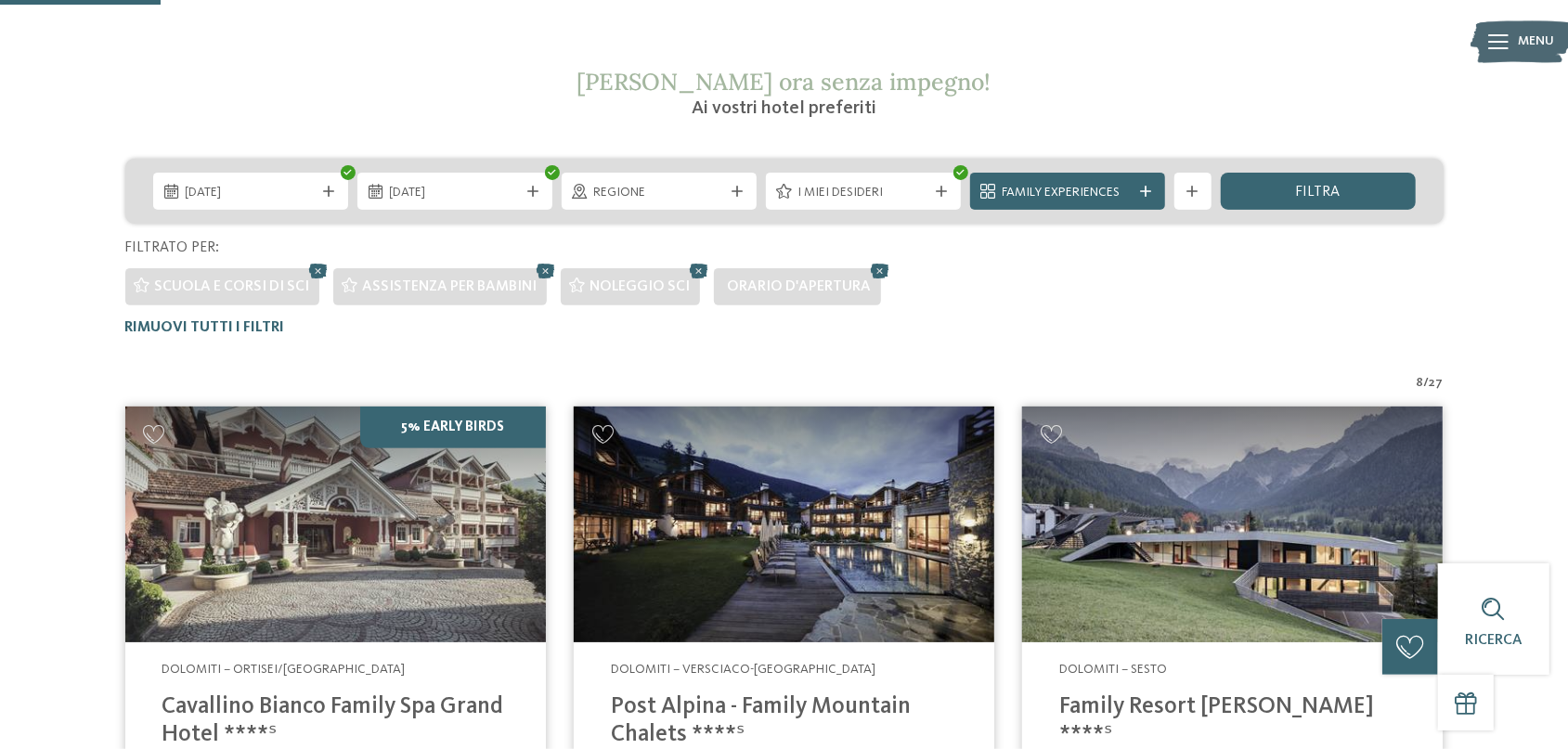
scroll to position [222, 0]
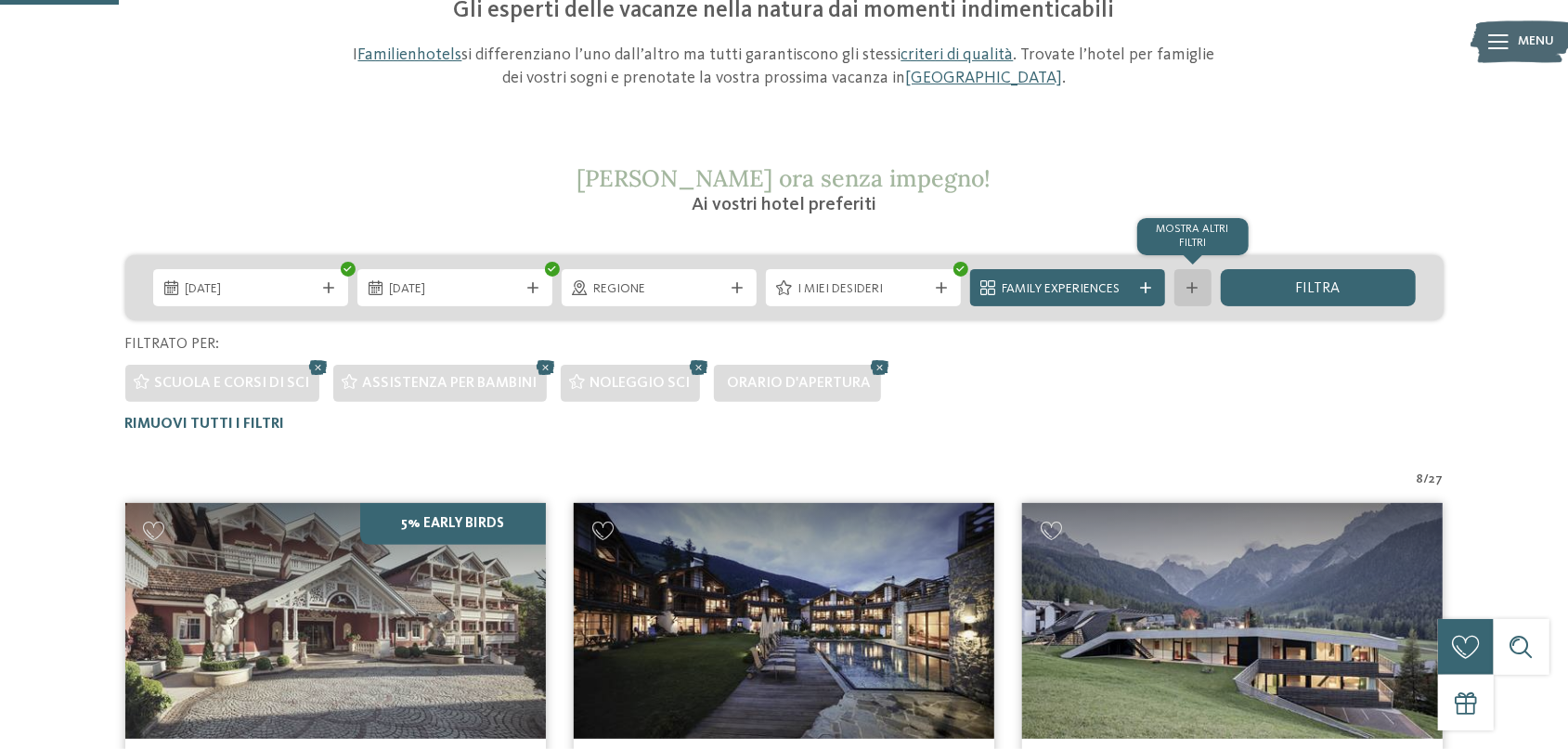
click at [1198, 292] on icon at bounding box center [1192, 287] width 11 height 11
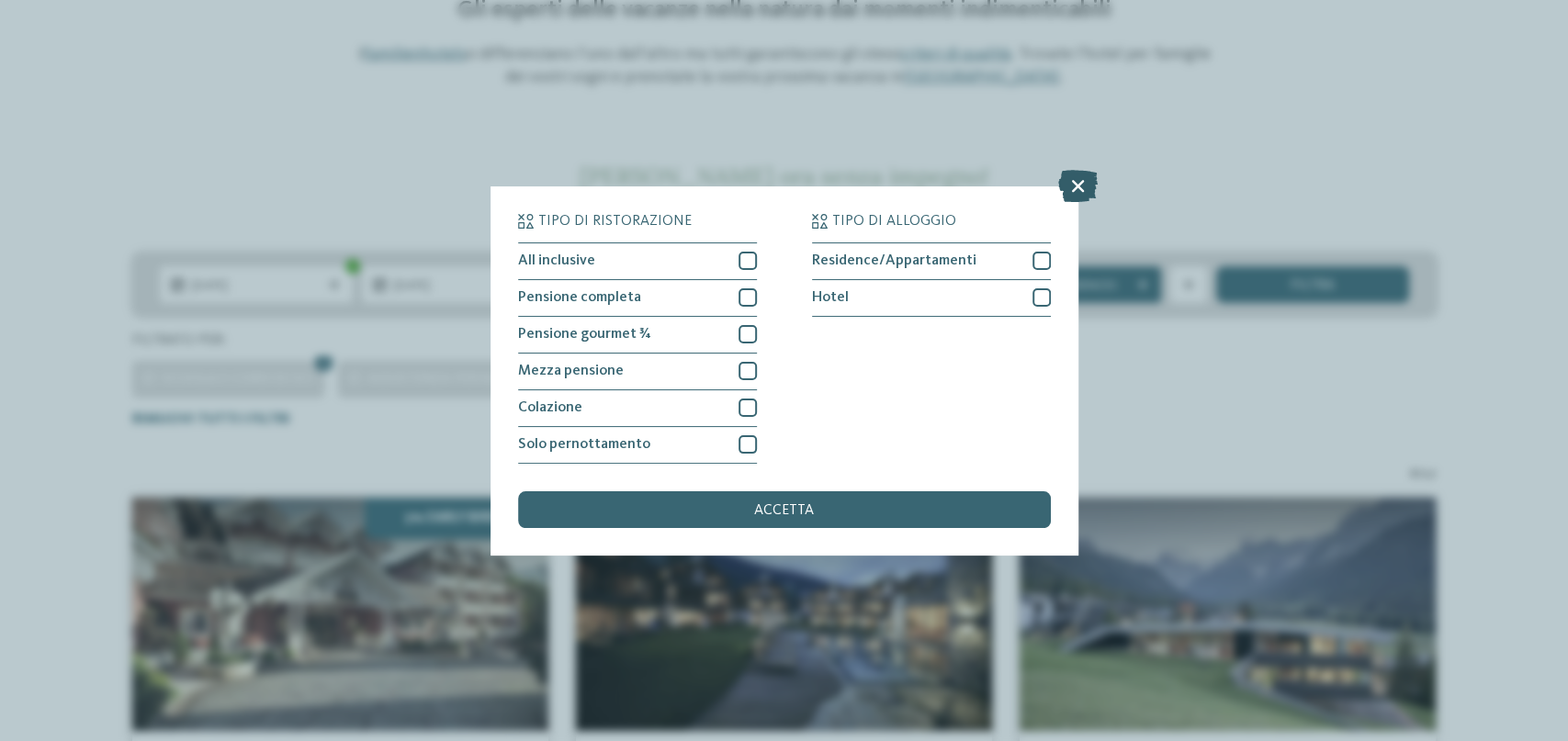
click at [1088, 183] on icon at bounding box center [1078, 185] width 40 height 32
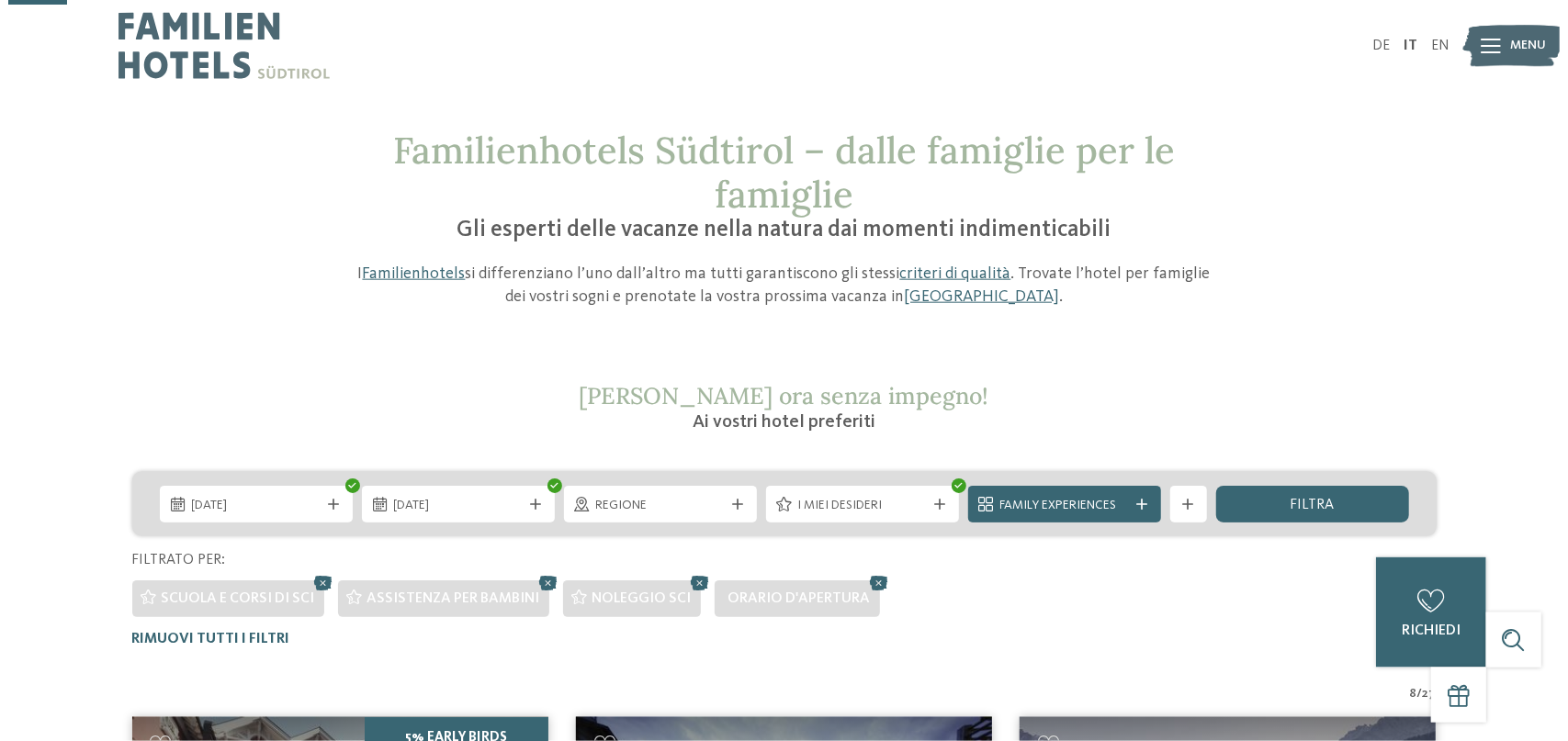
scroll to position [0, 0]
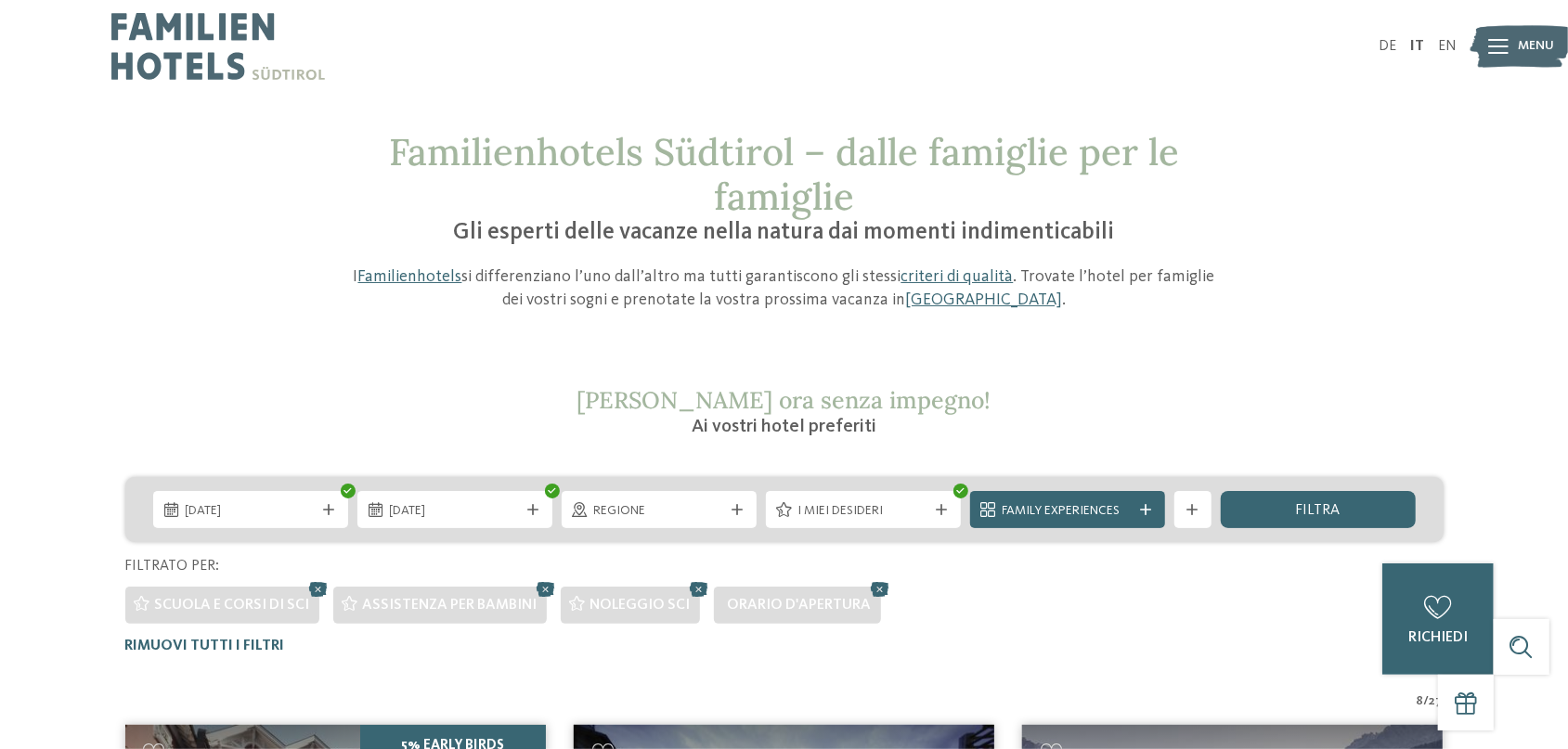
click at [1520, 43] on span "Menu" at bounding box center [1537, 46] width 36 height 19
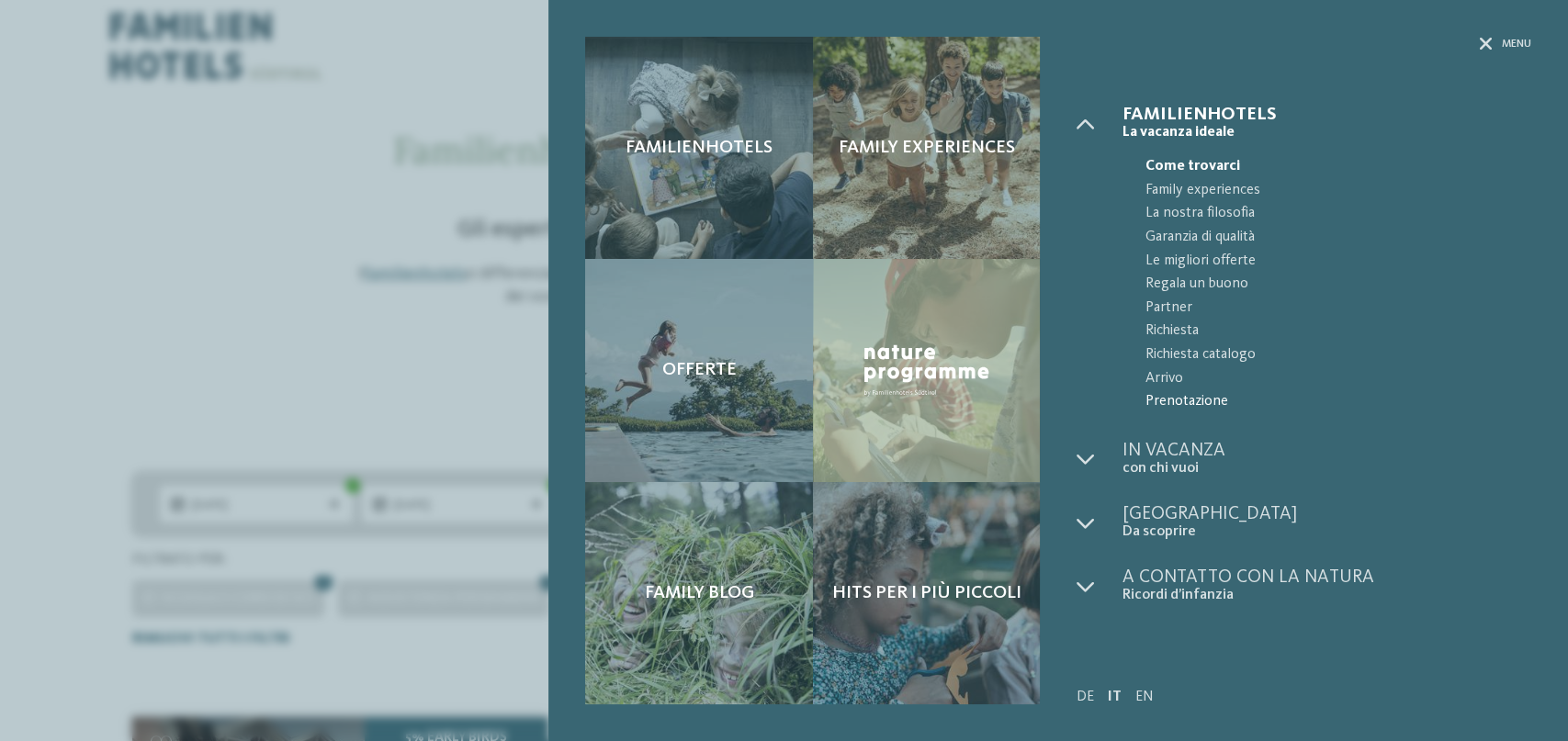
click at [1203, 395] on span "Prenotazione" at bounding box center [1338, 402] width 386 height 24
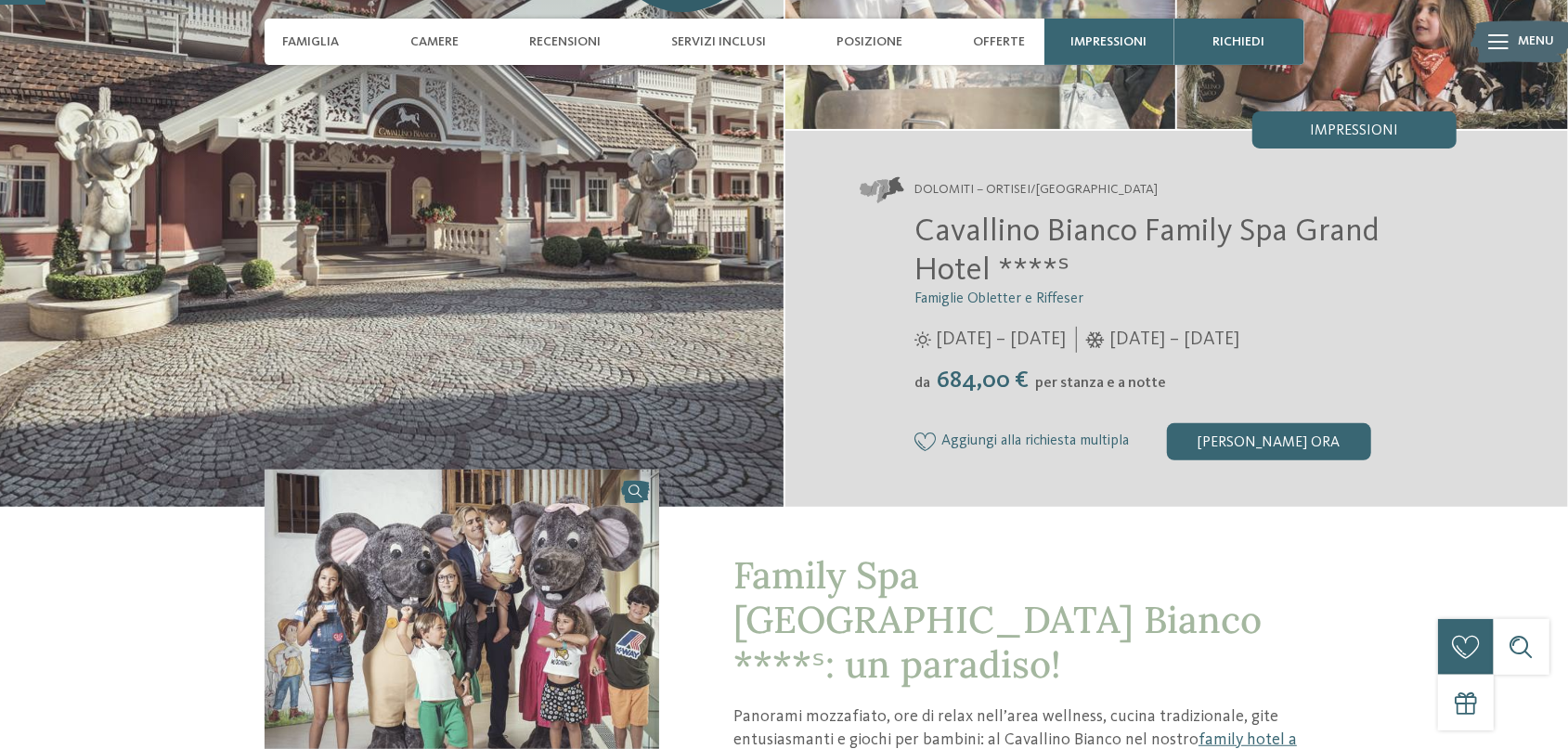
scroll to position [290, 0]
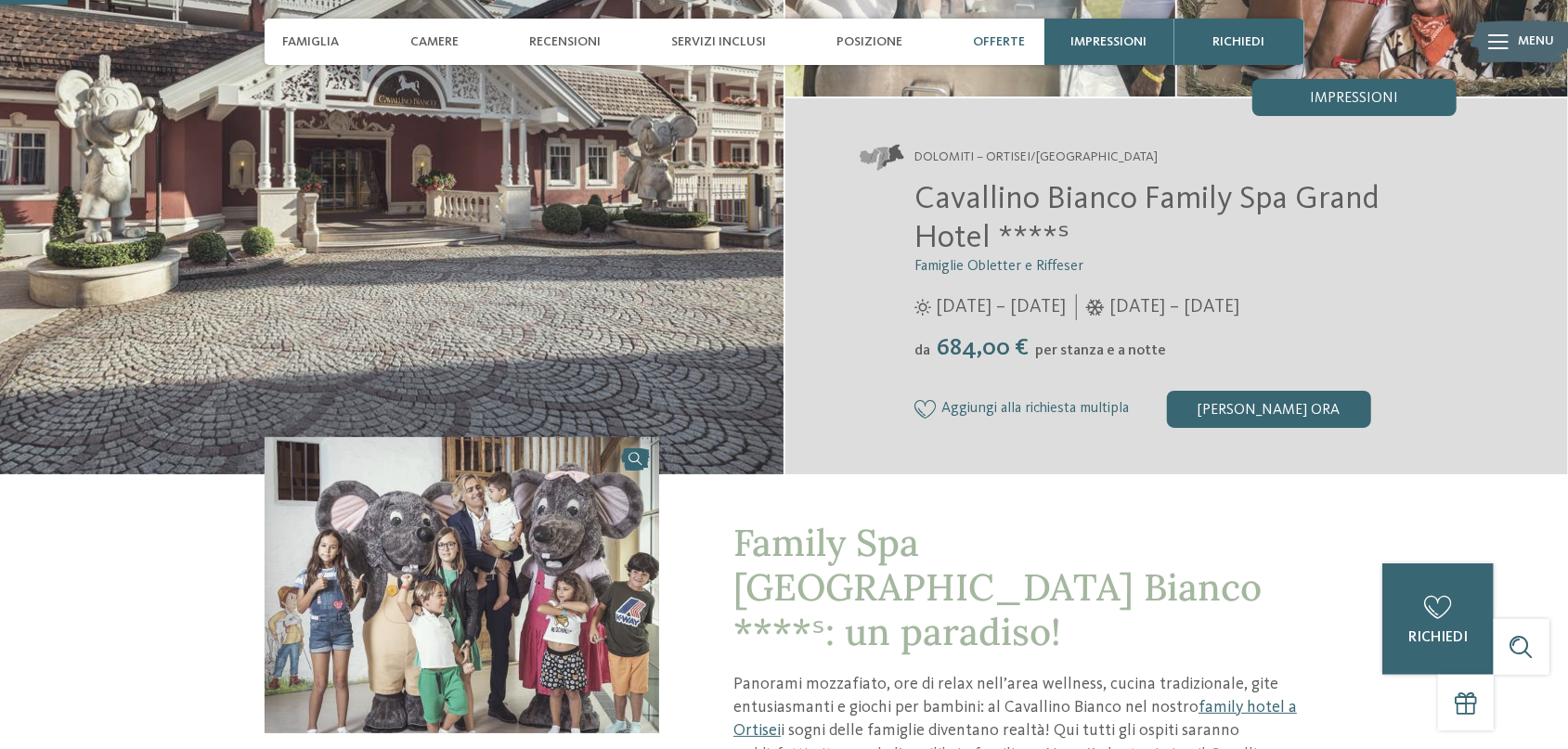
click at [997, 42] on span "Offerte" at bounding box center [999, 42] width 52 height 16
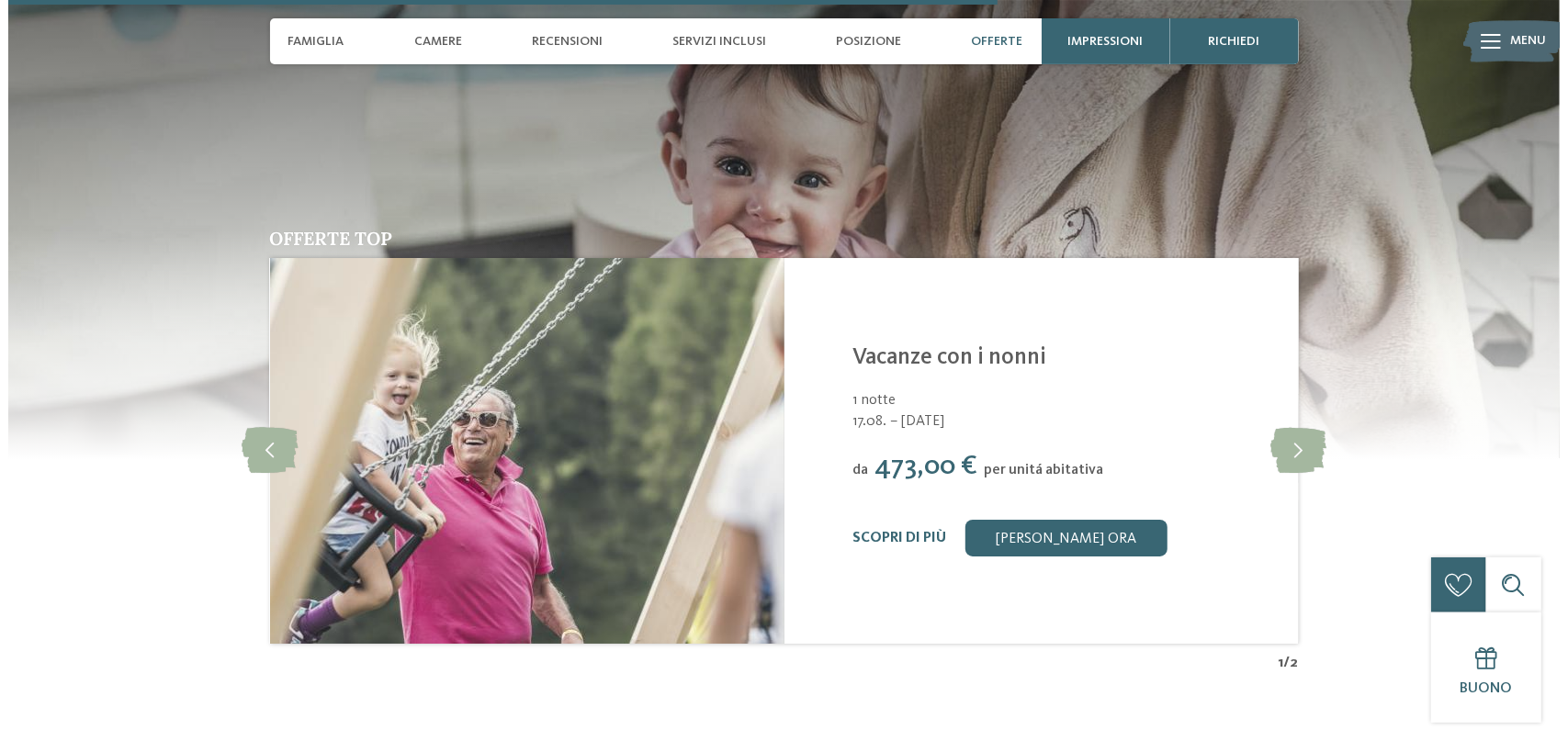
scroll to position [4391, 0]
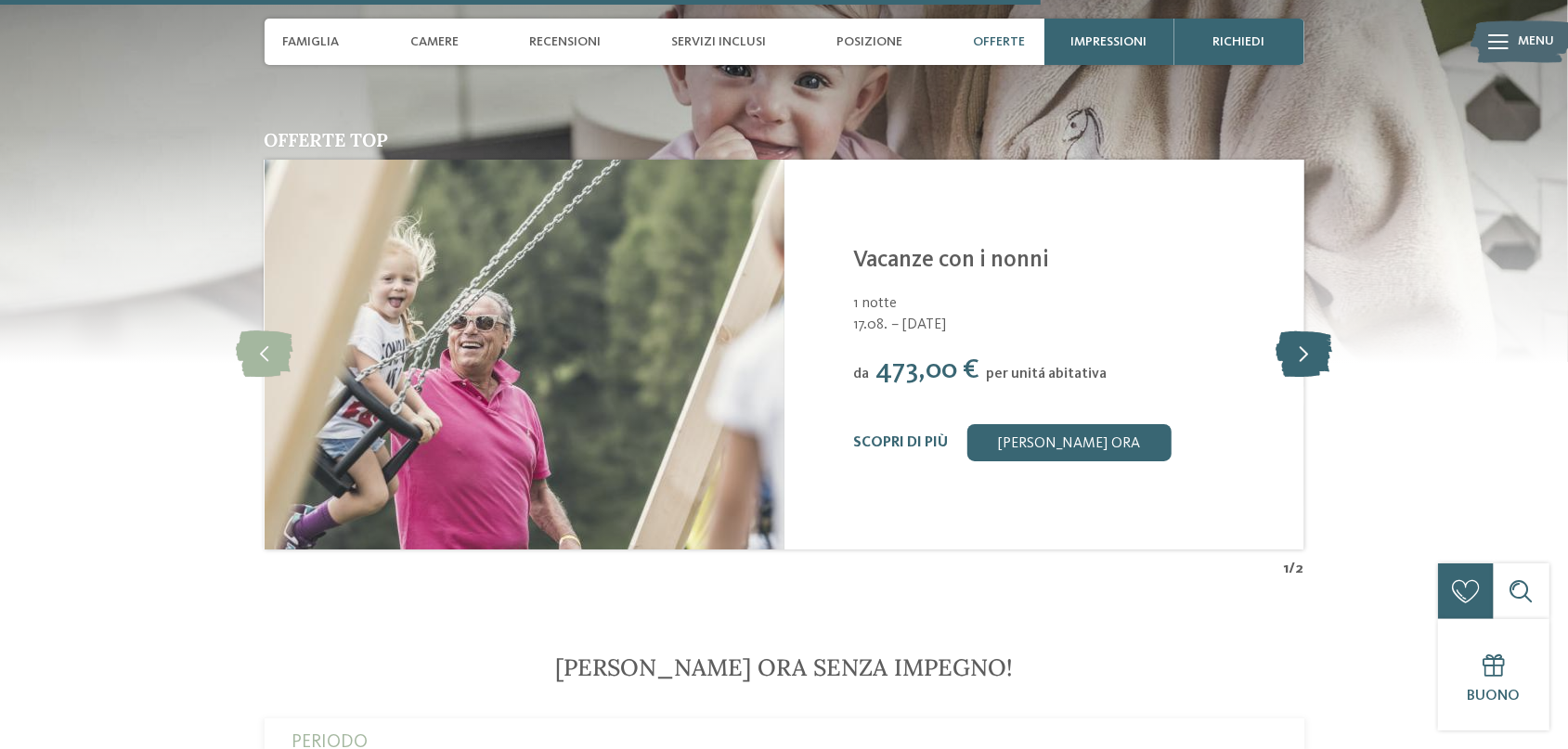
click at [1314, 363] on icon at bounding box center [1305, 354] width 57 height 46
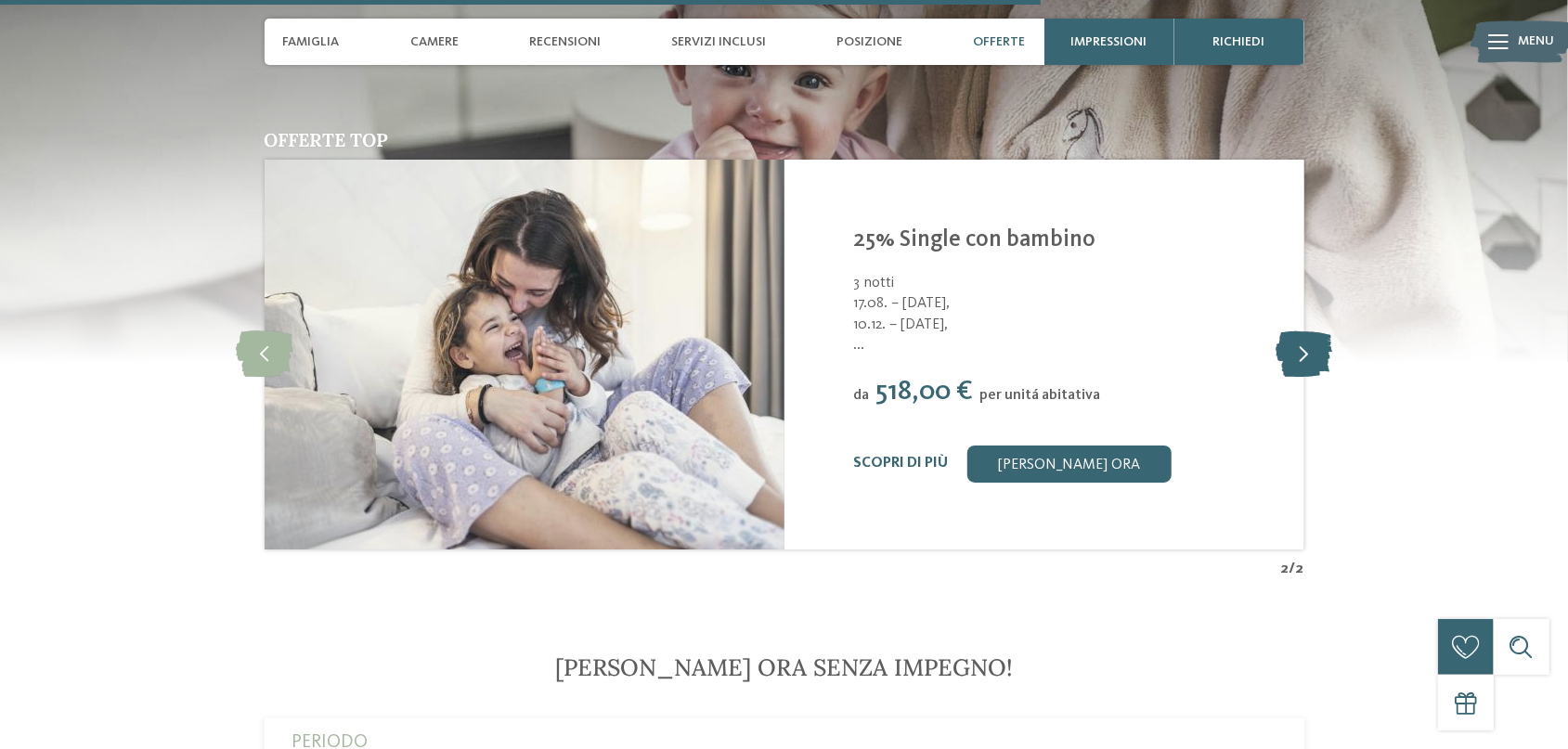
click at [1311, 369] on icon at bounding box center [1305, 354] width 57 height 46
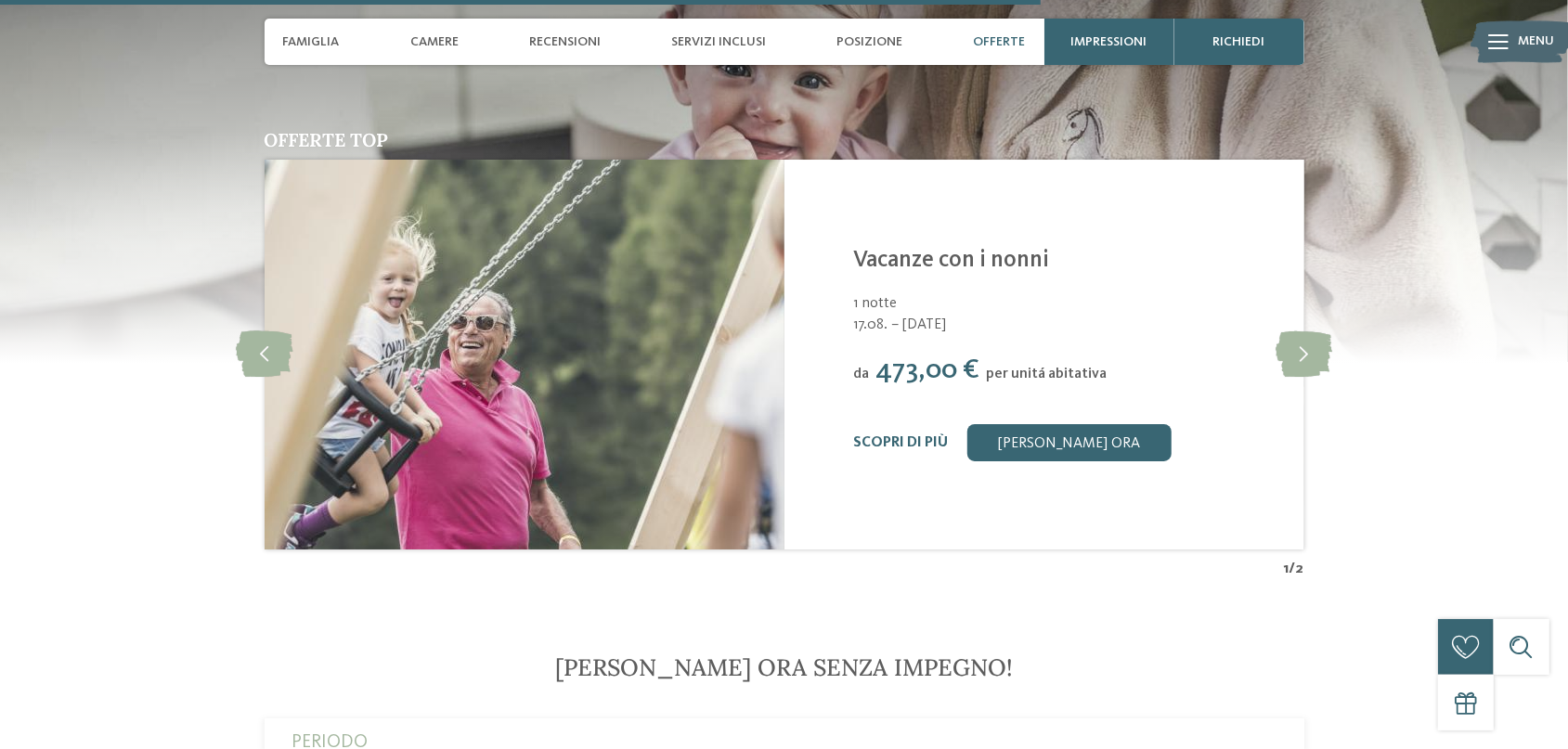
click at [1522, 34] on span "Menu" at bounding box center [1537, 41] width 36 height 19
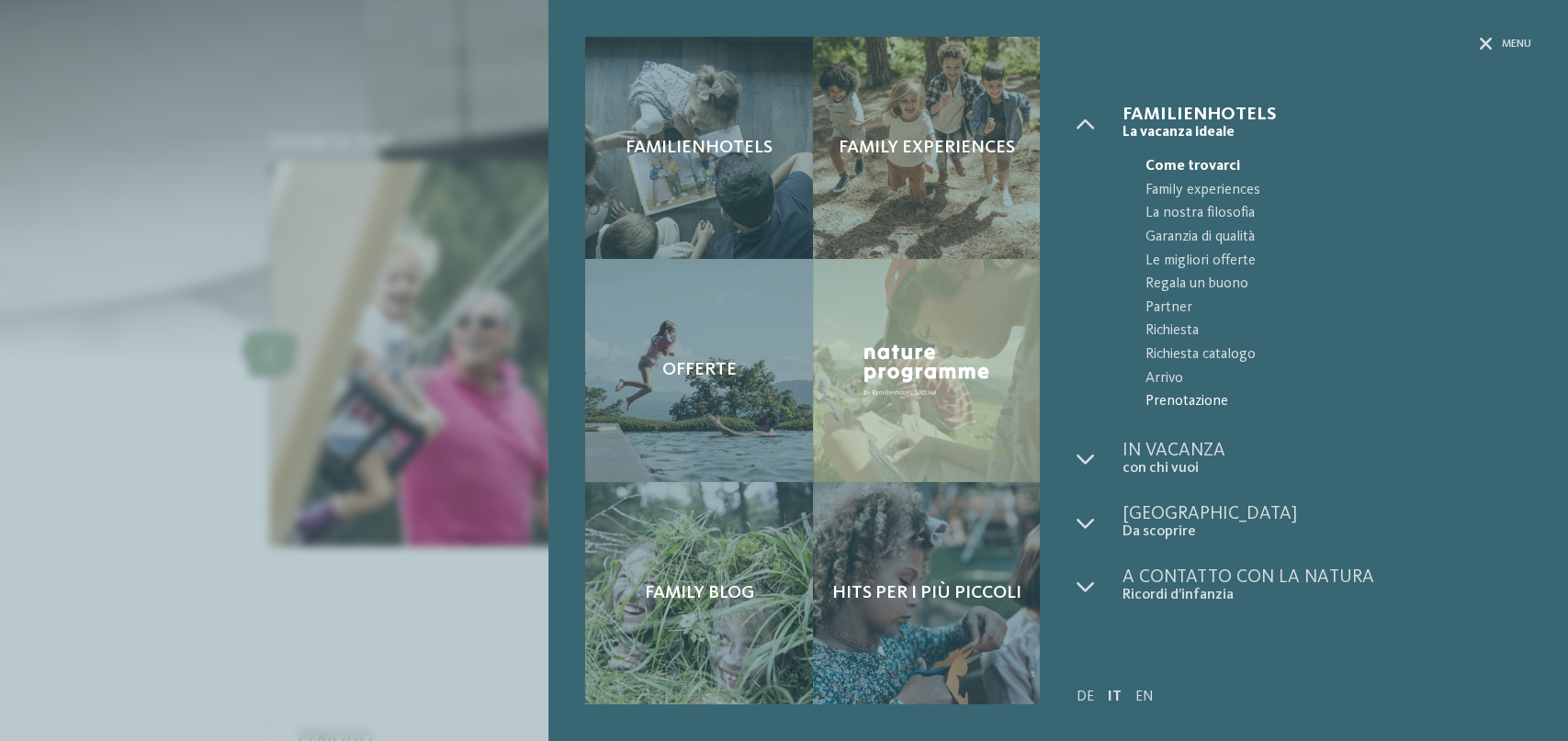
click at [1179, 402] on span "Prenotazione" at bounding box center [1338, 402] width 386 height 24
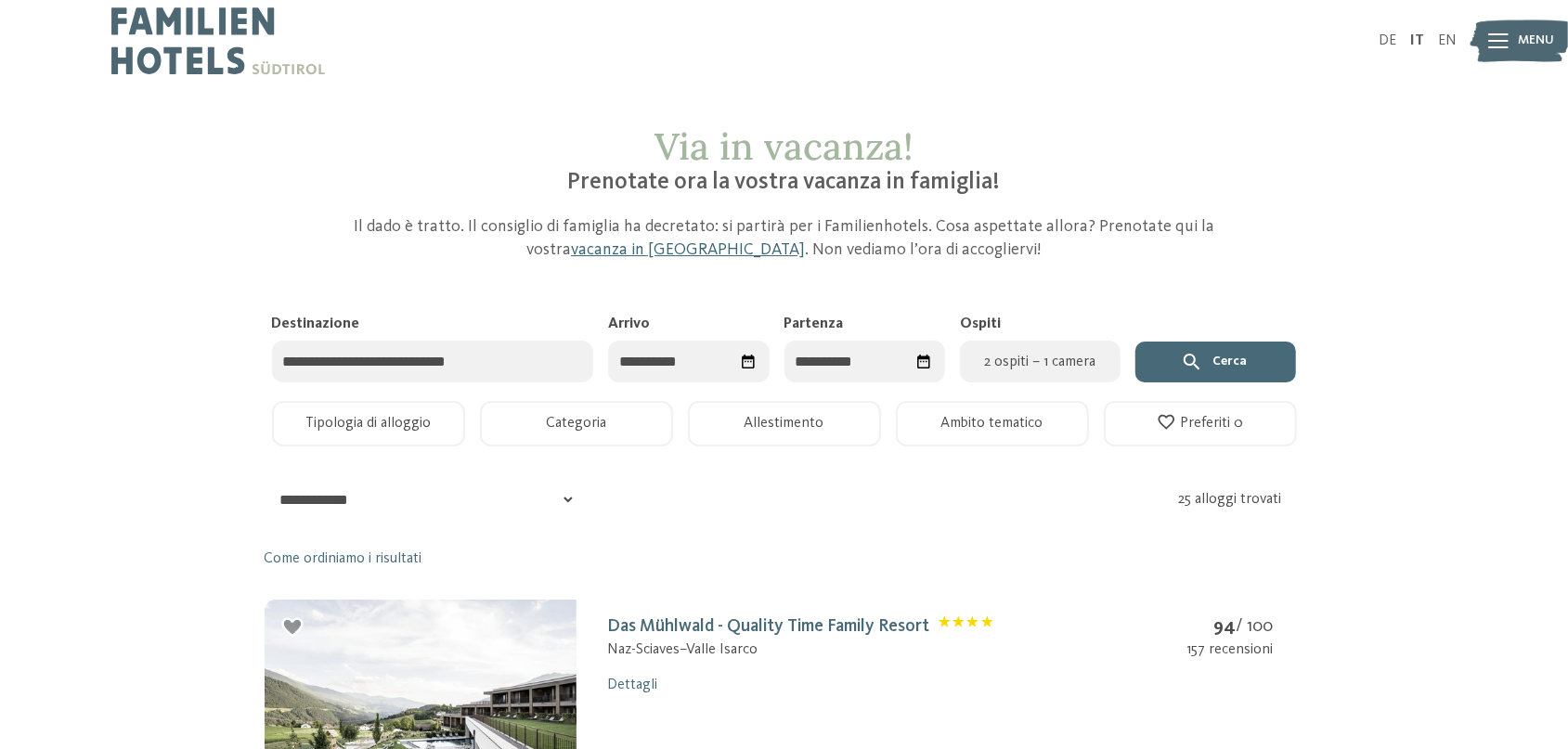
scroll to position [96, 0]
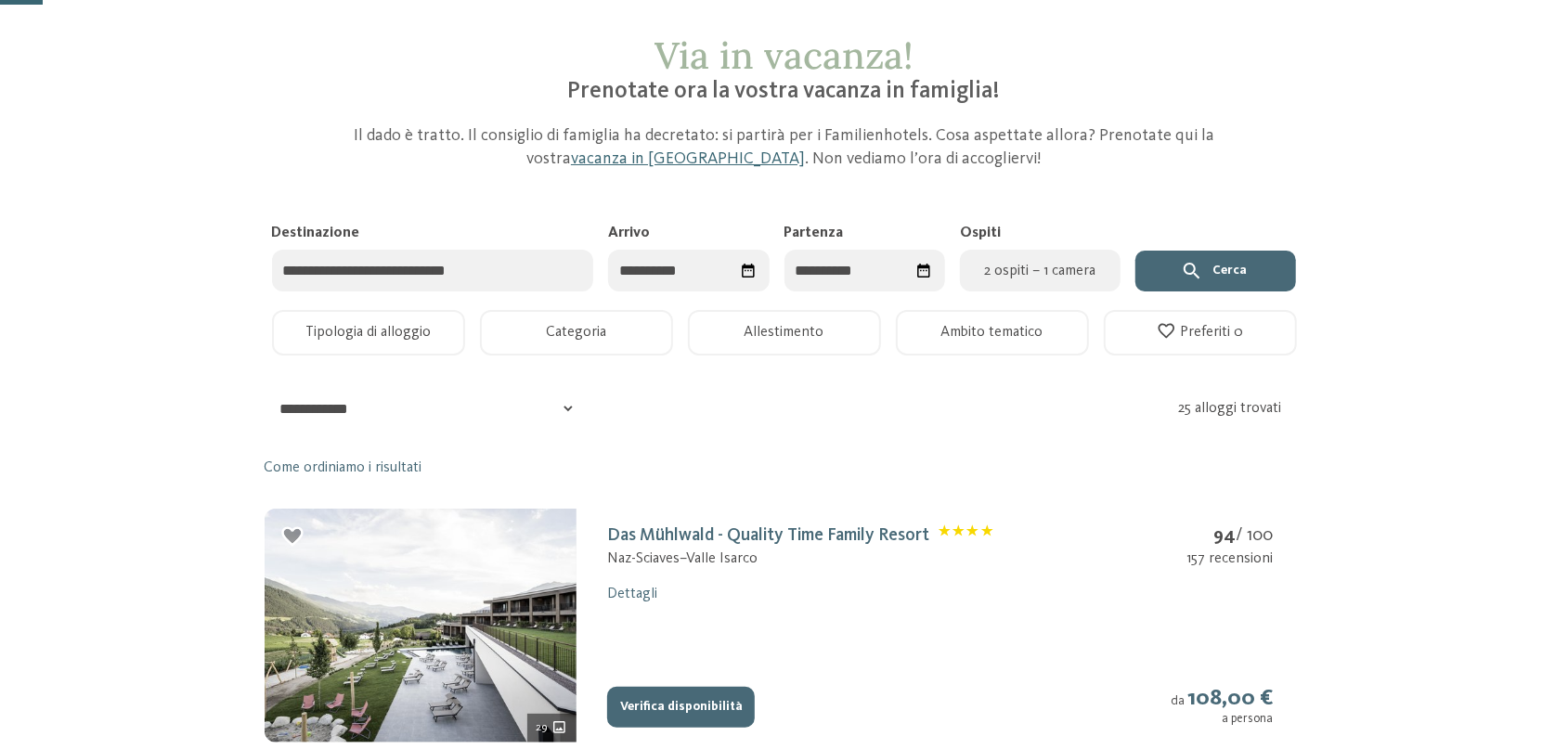
click at [751, 271] on icon "Seleziona data" at bounding box center [749, 270] width 18 height 18
click at [834, 322] on span "Mese successivo" at bounding box center [838, 317] width 19 height 19
click at [834, 322] on span "Mese successivo" at bounding box center [839, 317] width 19 height 19
click at [834, 322] on span "Mese successivo" at bounding box center [840, 317] width 19 height 19
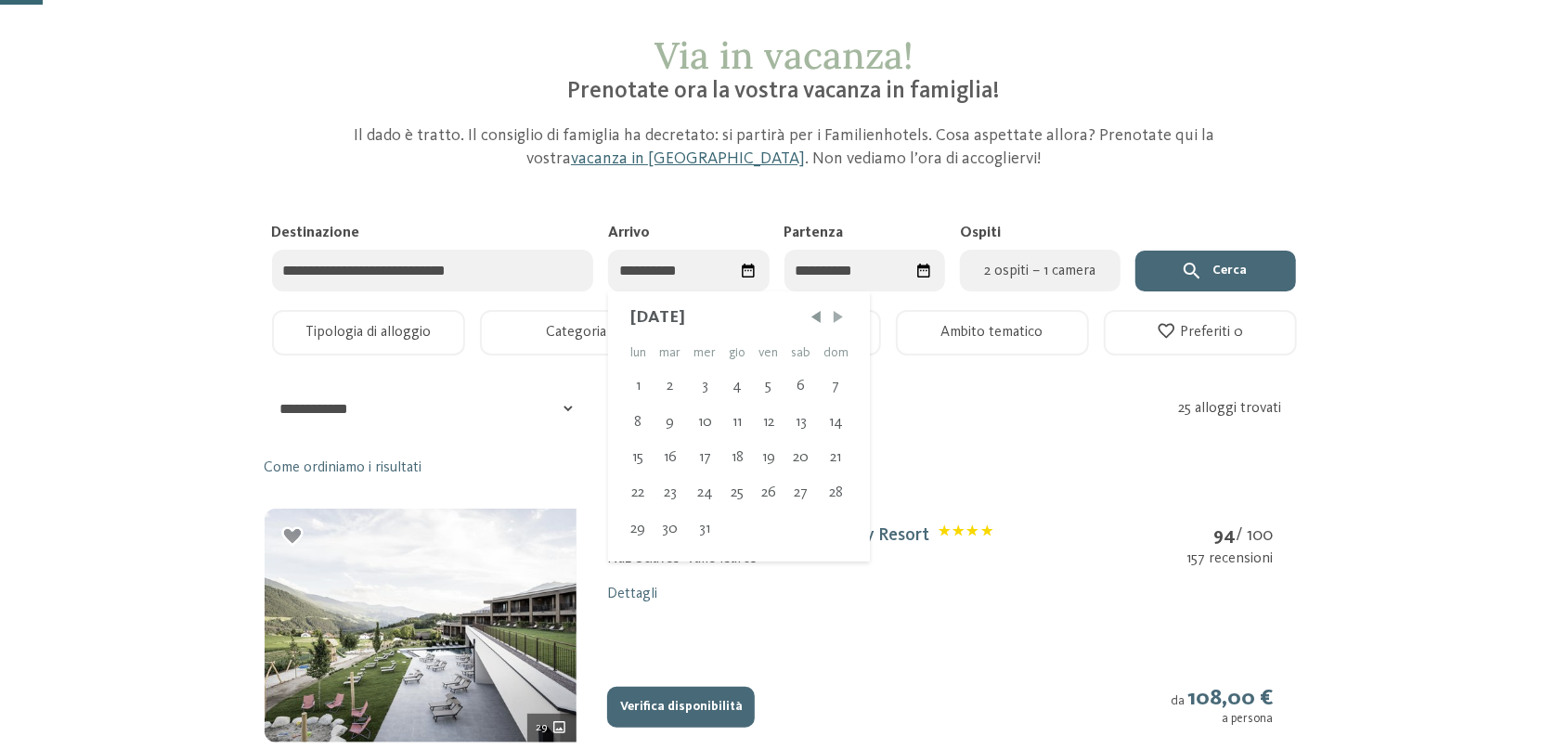
click at [834, 322] on span "Mese successivo" at bounding box center [839, 317] width 19 height 19
click at [668, 415] on div "3" at bounding box center [668, 423] width 34 height 35
type input "**********"
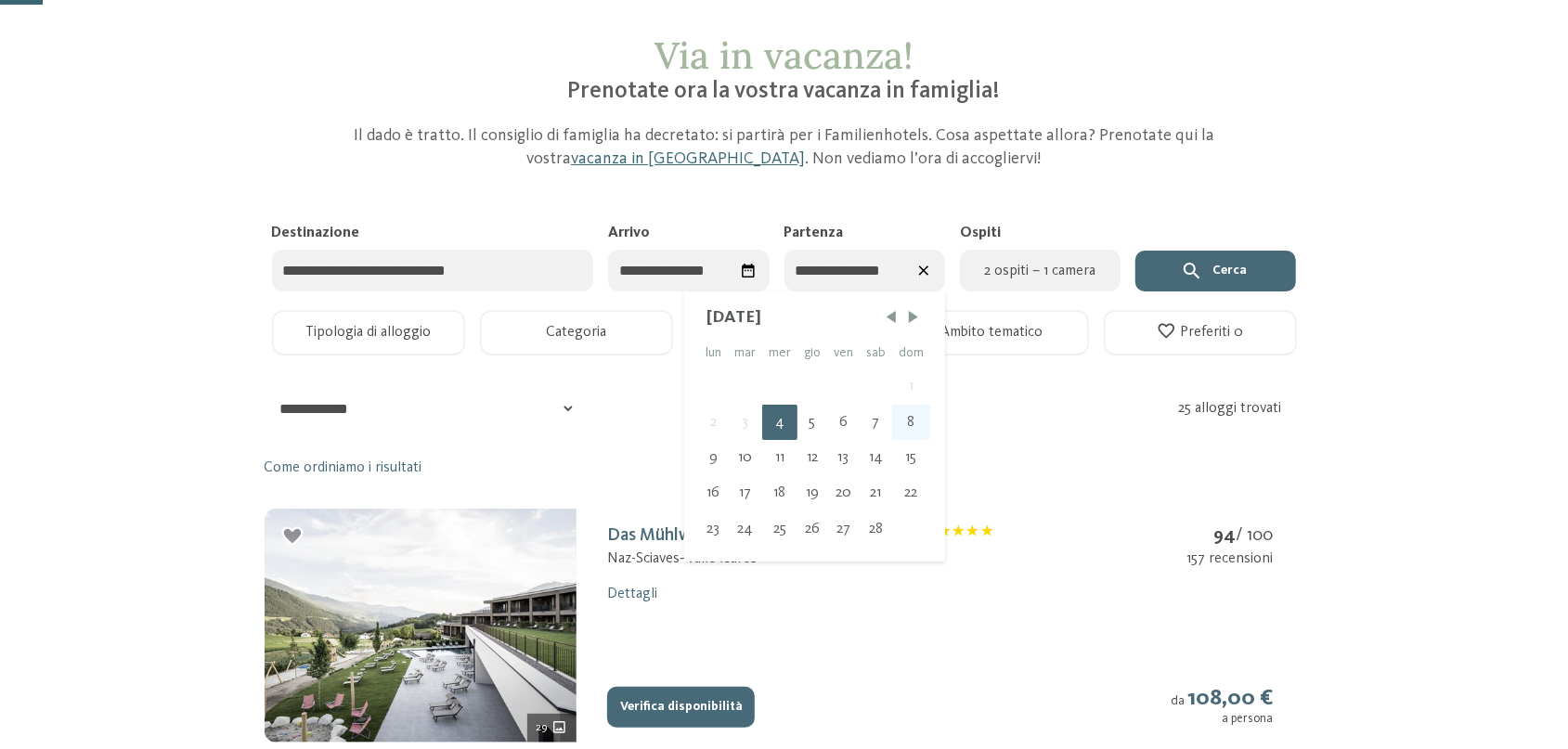
click at [919, 428] on div "8" at bounding box center [911, 423] width 38 height 35
type input "**********"
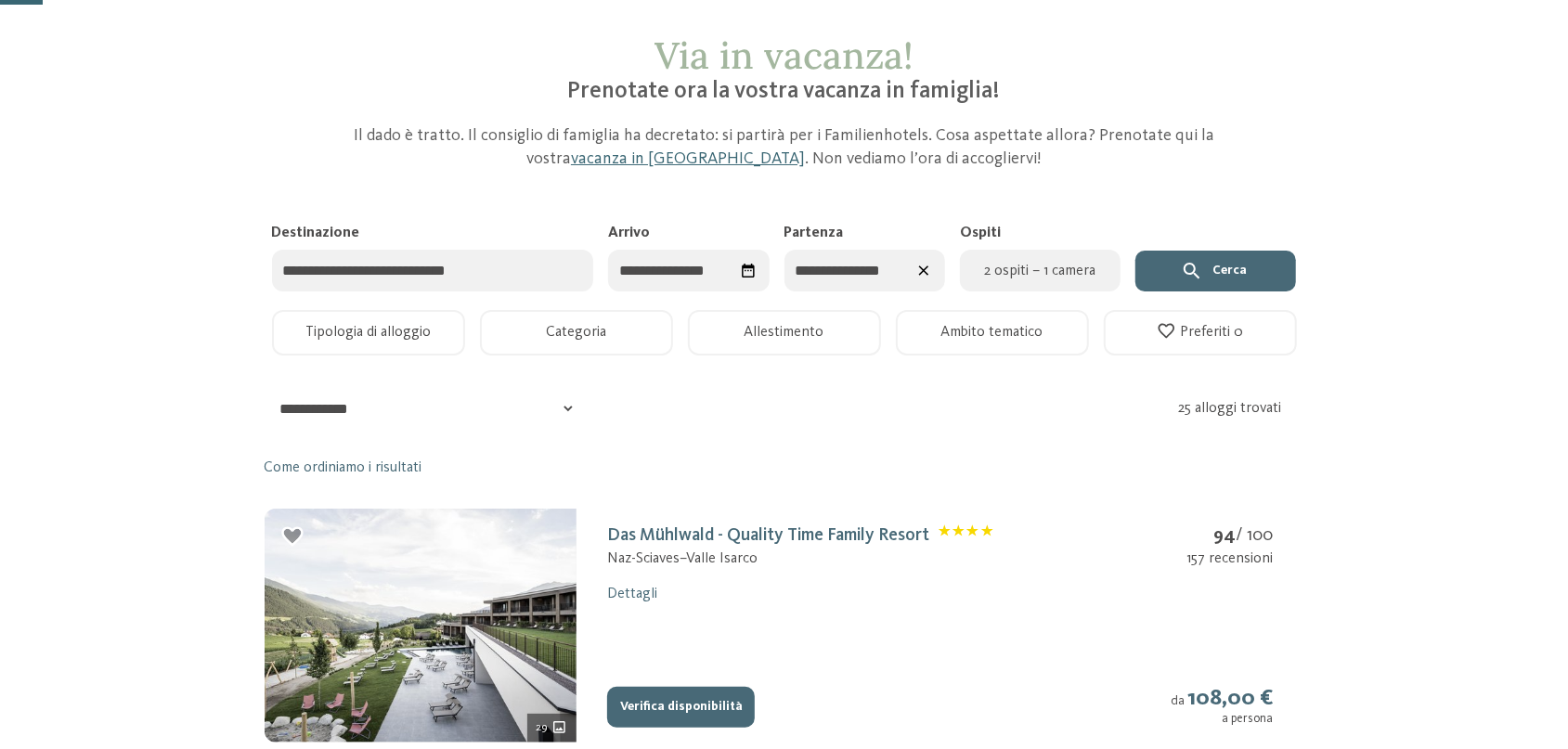
click at [1037, 273] on span "2 ospiti – 1 camera" at bounding box center [1040, 270] width 139 height 23
select select "*"
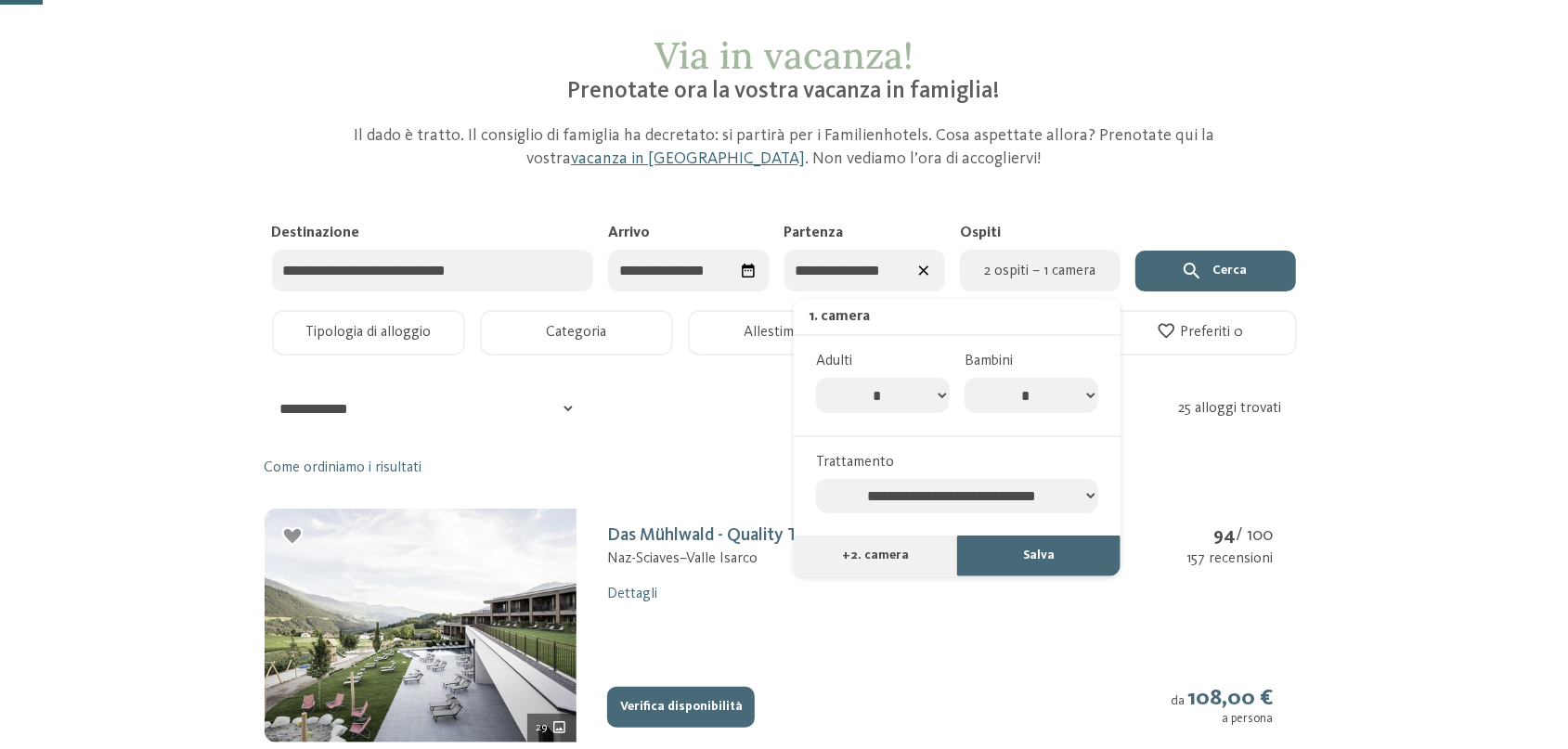
click at [964, 377] on select "* * * * * * * *" at bounding box center [1031, 395] width 134 height 35
select select "*"
click option "*" at bounding box center [0, 0] width 0 height 0
select select "*"
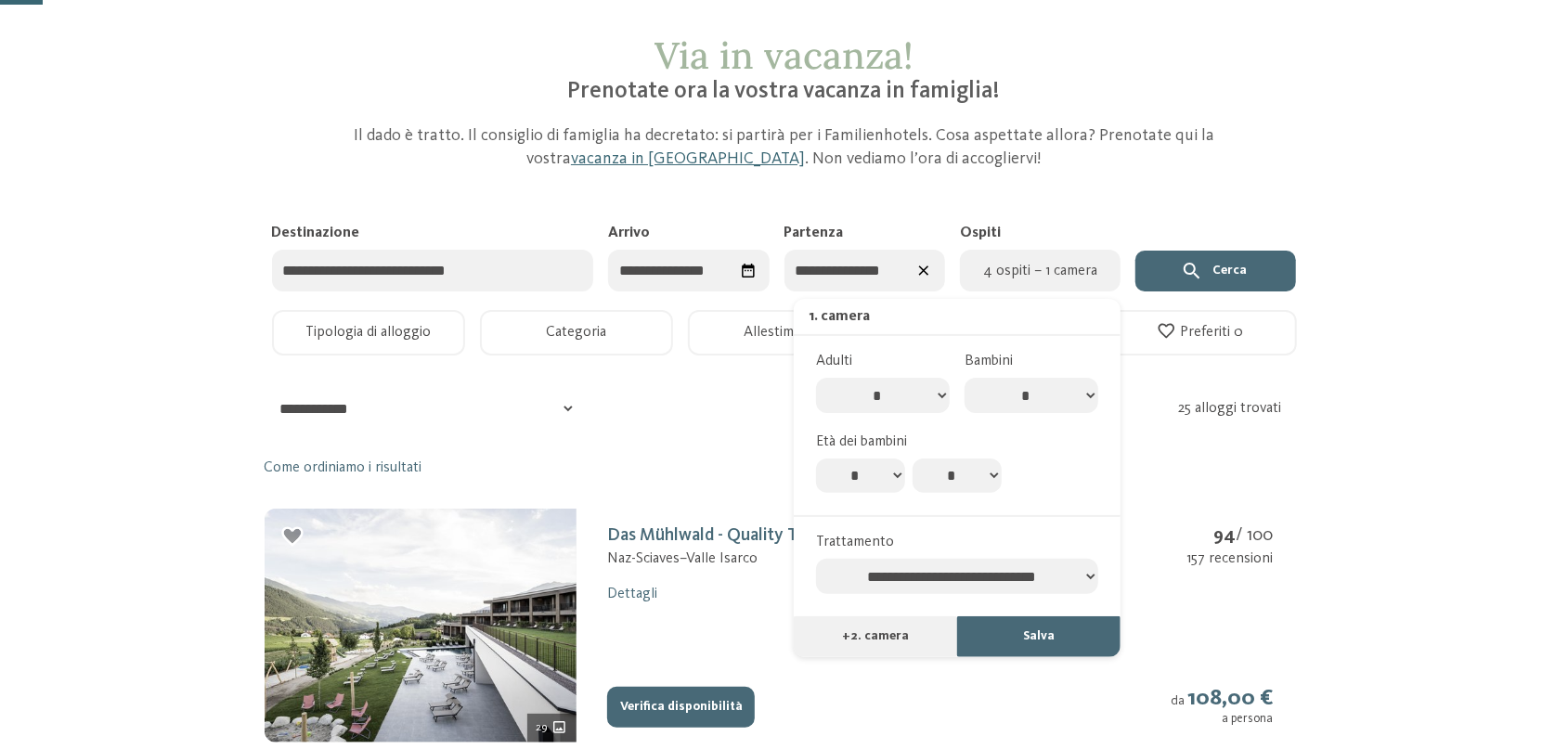
click at [816, 459] on select "* * * * * * * * * * ** ** ** ** ** ** ** **" at bounding box center [860, 477] width 89 height 35
select select "*"
click option "*" at bounding box center [0, 0] width 0 height 0
click at [913, 459] on select "* * * * * * * * * * ** ** ** ** ** ** ** **" at bounding box center [958, 477] width 89 height 35
select select "*"
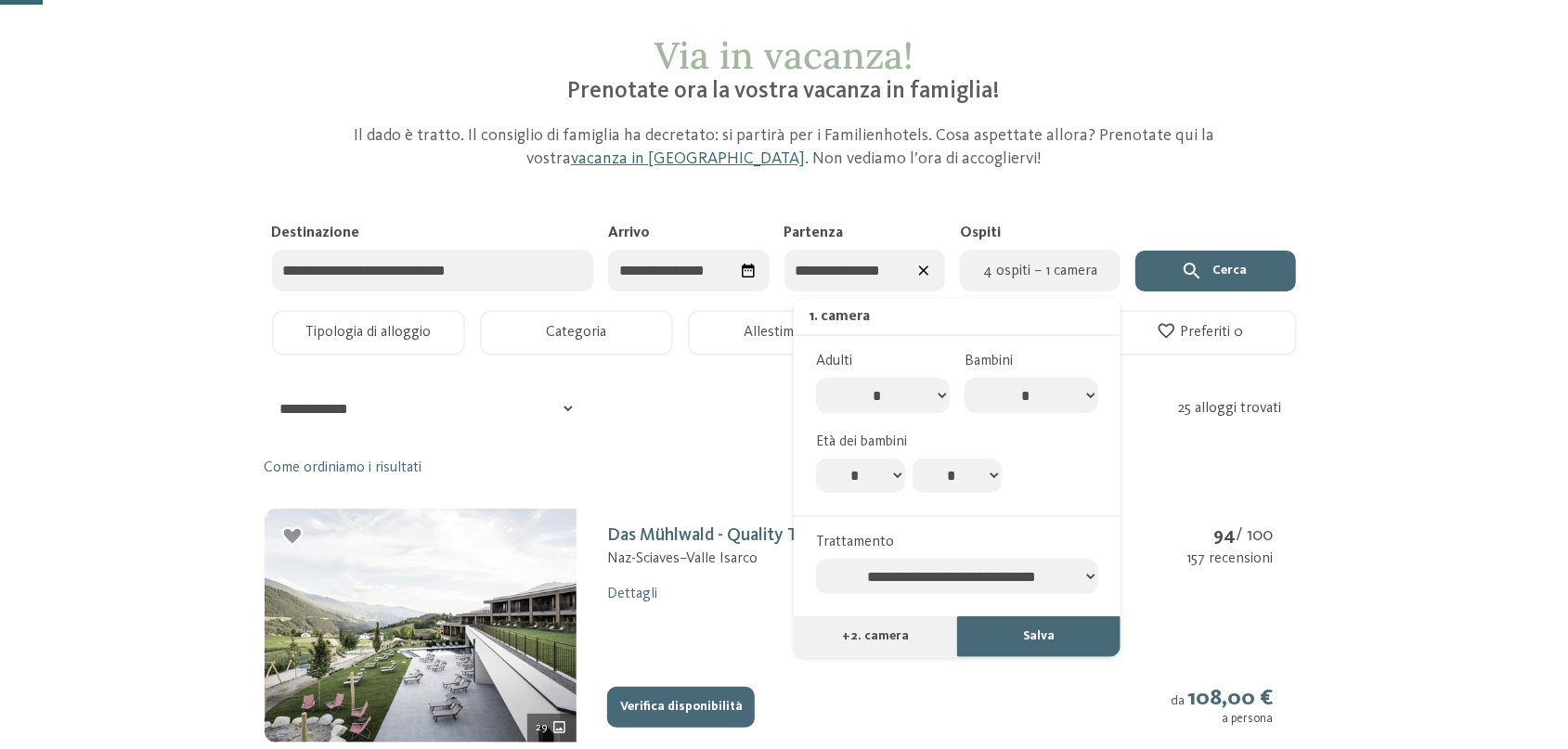
click option "*" at bounding box center [0, 0] width 0 height 0
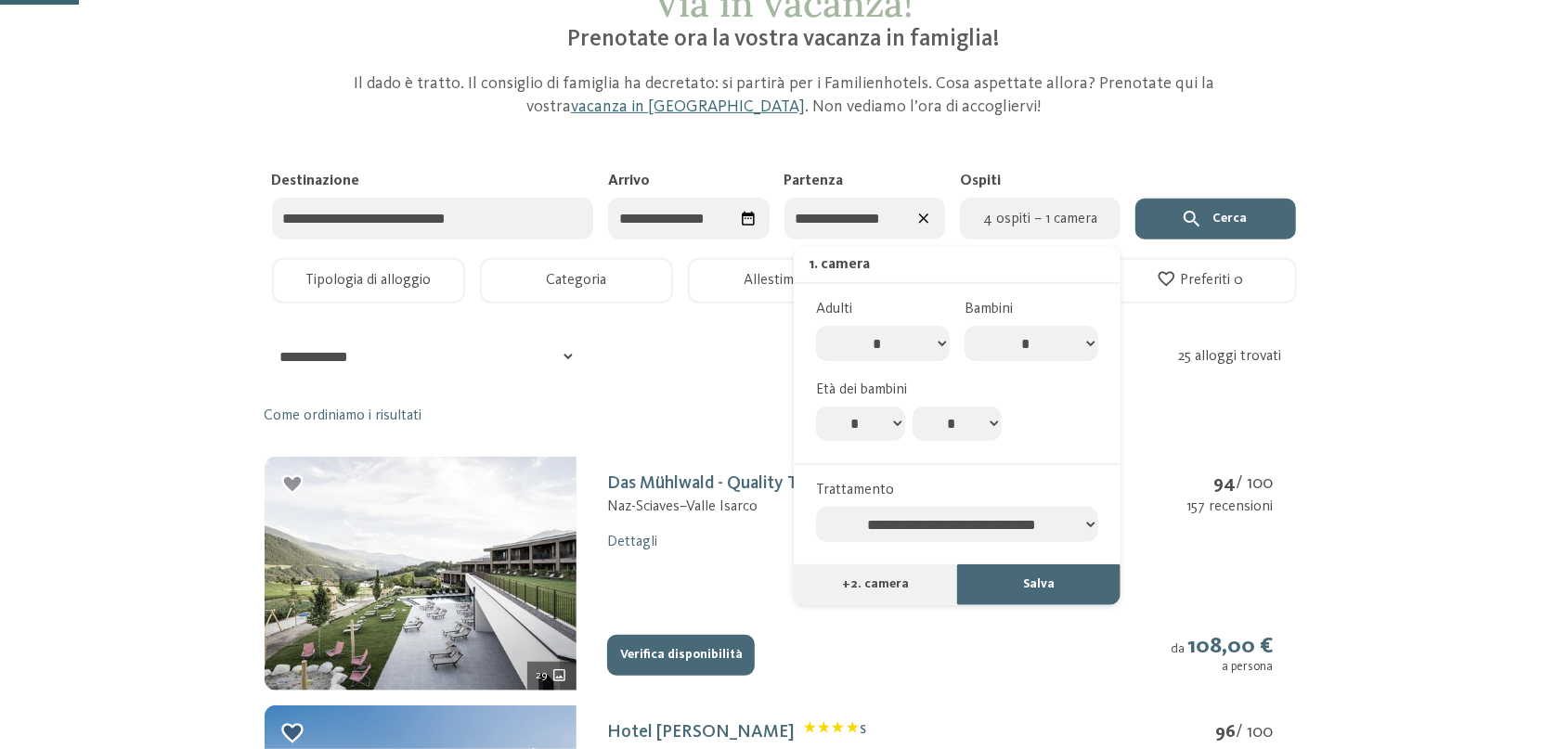
scroll to position [193, 0]
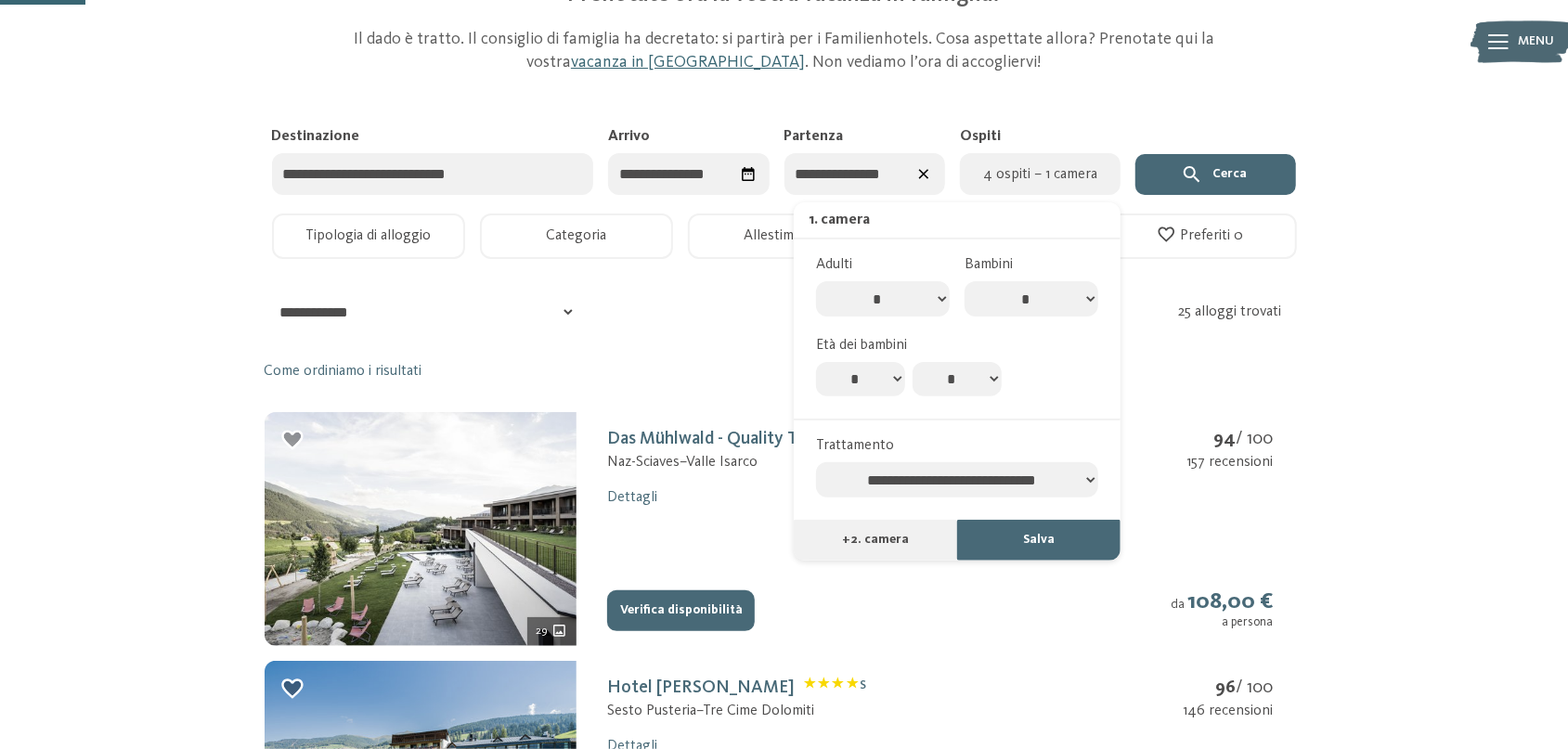
click at [816, 462] on select "**********" at bounding box center [957, 480] width 282 height 35
select select "**********"
click option "**********" at bounding box center [0, 0] width 0 height 0
click at [1066, 550] on button "Salva" at bounding box center [1039, 541] width 163 height 41
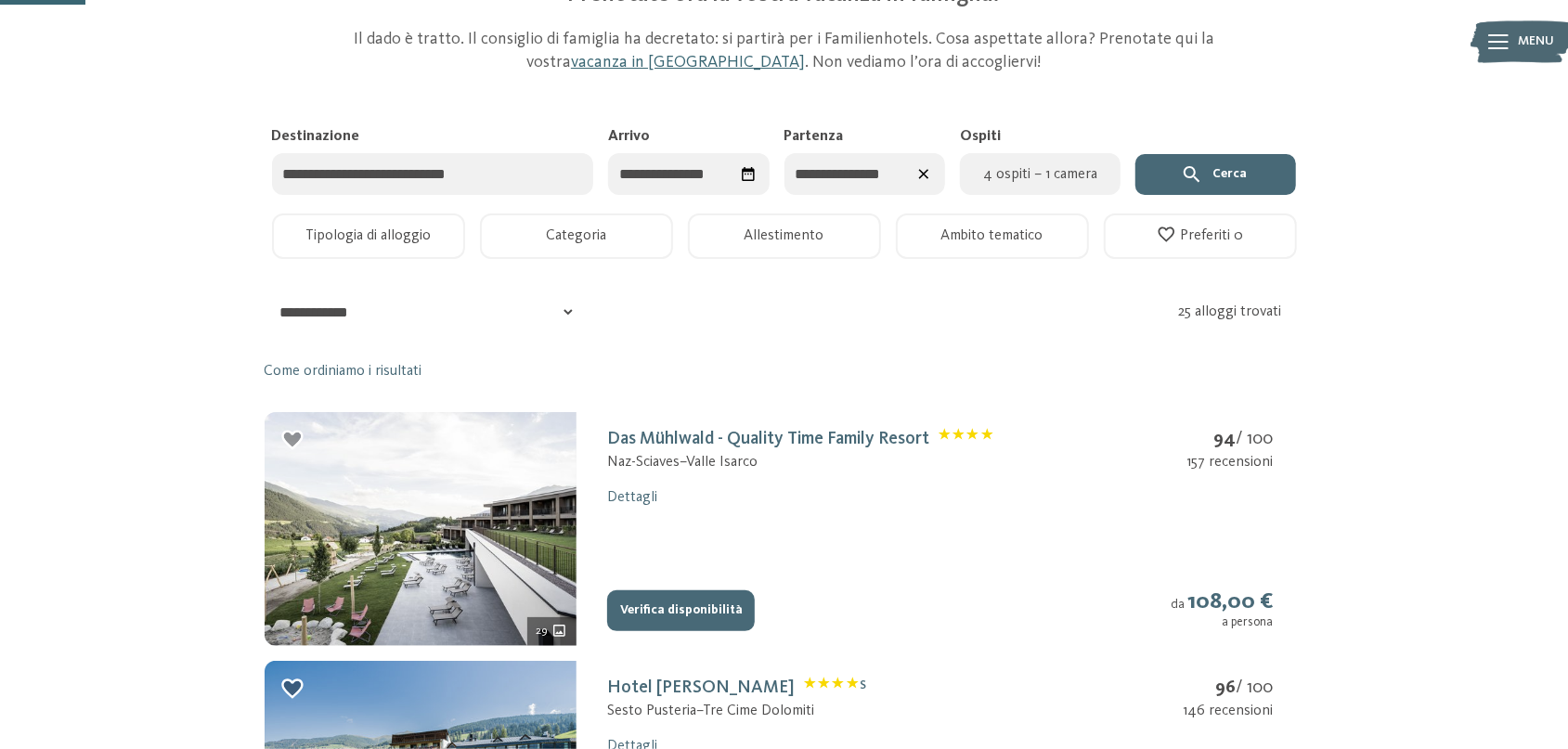
click at [1201, 180] on icon "submit" at bounding box center [1192, 174] width 23 height 23
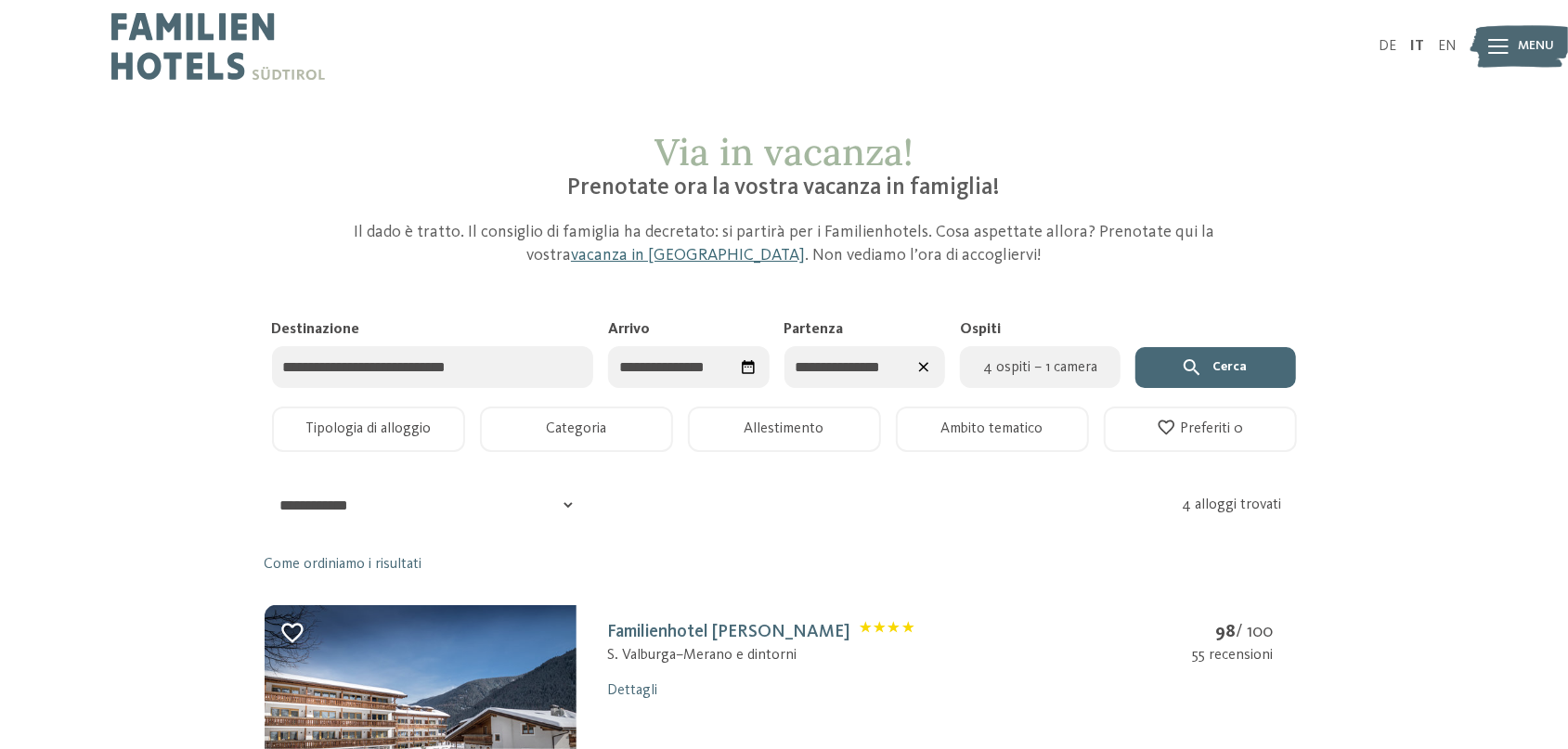
click at [373, 374] on input "Destinazione" at bounding box center [434, 367] width 322 height 42
click at [381, 356] on input "Destinazione" at bounding box center [434, 367] width 322 height 42
click at [393, 429] on button "Tipologia di alloggio" at bounding box center [369, 430] width 193 height 45
click at [551, 424] on button "Categoria" at bounding box center [576, 430] width 193 height 45
click at [778, 427] on button "Allestimento" at bounding box center [784, 430] width 193 height 45
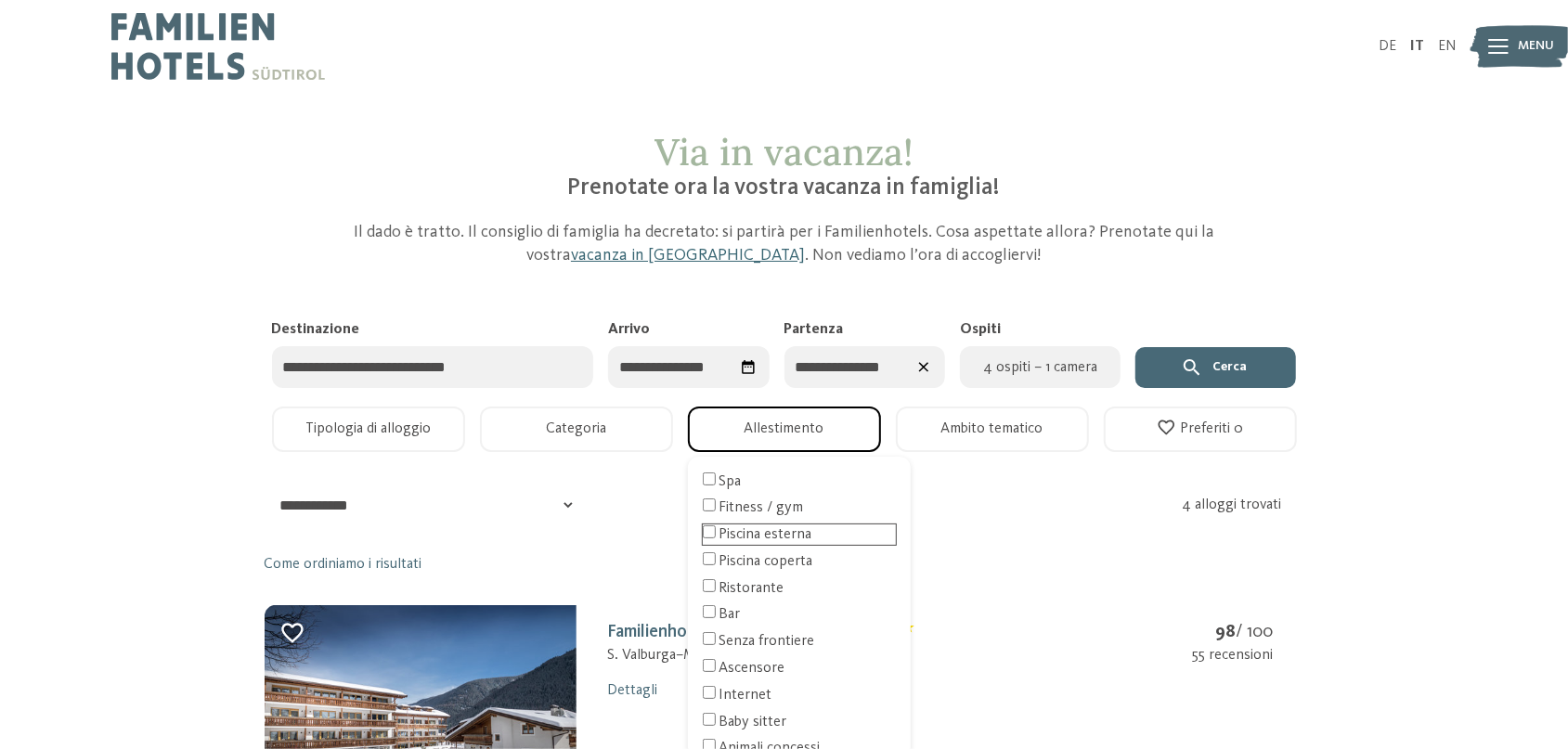
scroll to position [96, 0]
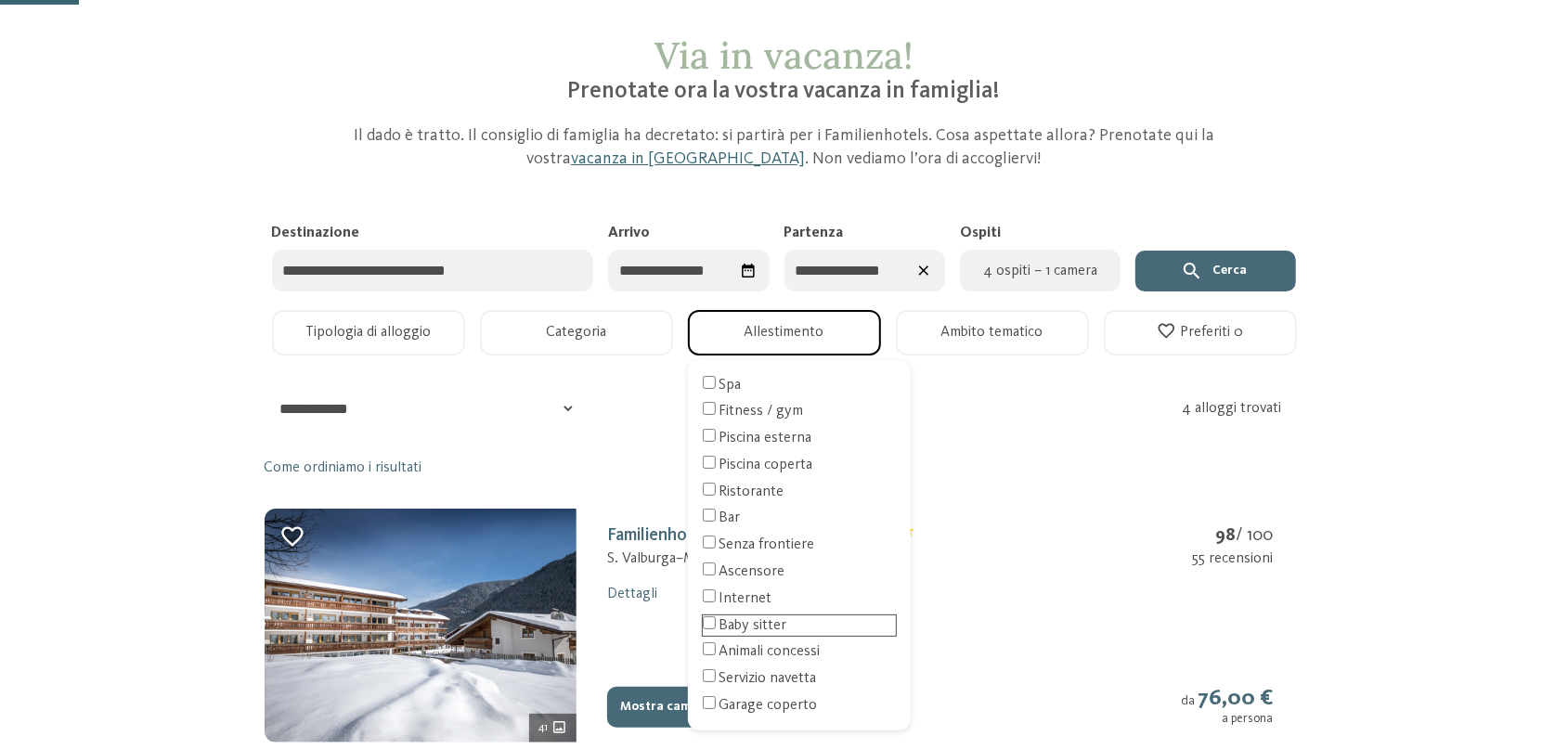
click at [742, 623] on div "Baby sitter" at bounding box center [799, 625] width 193 height 21
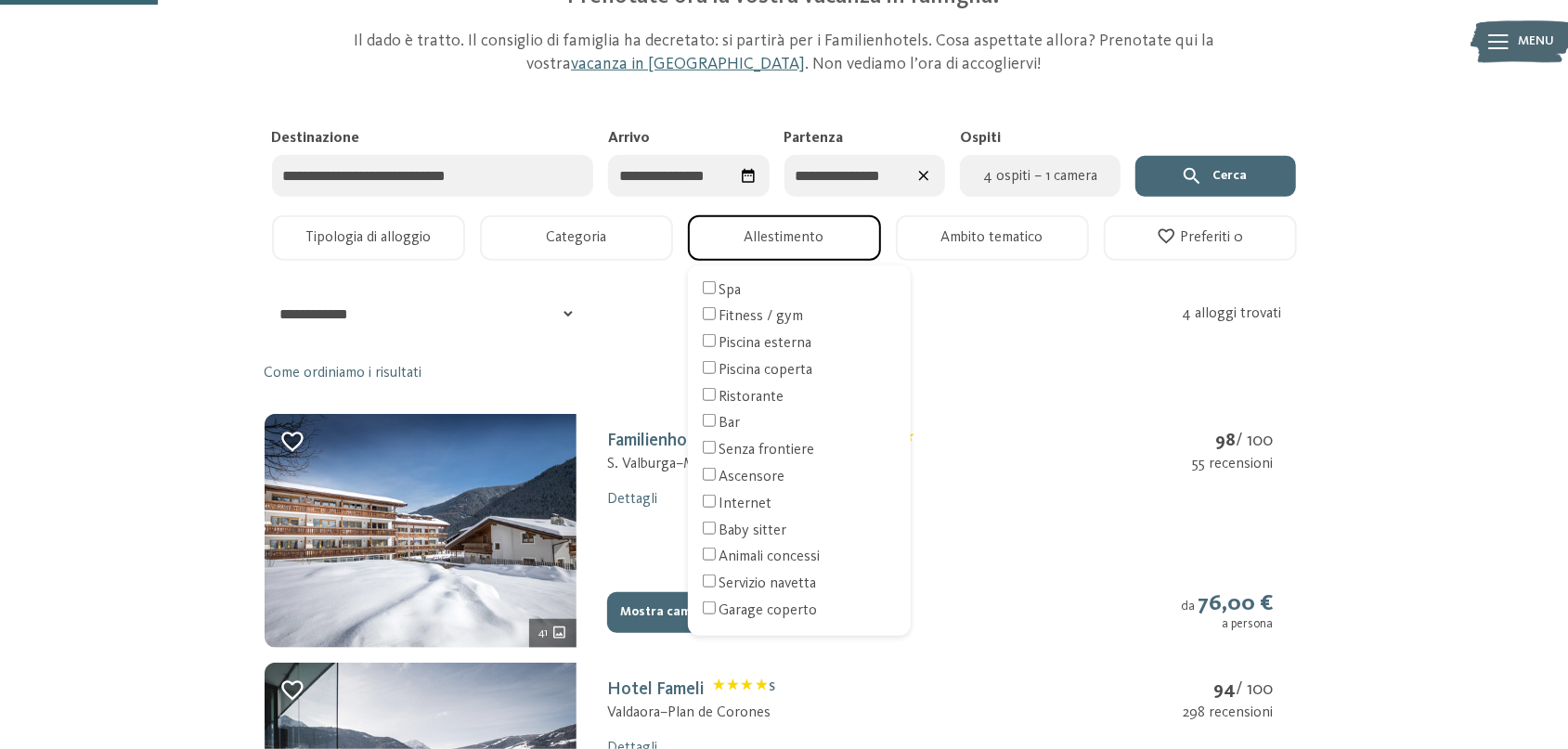
scroll to position [193, 0]
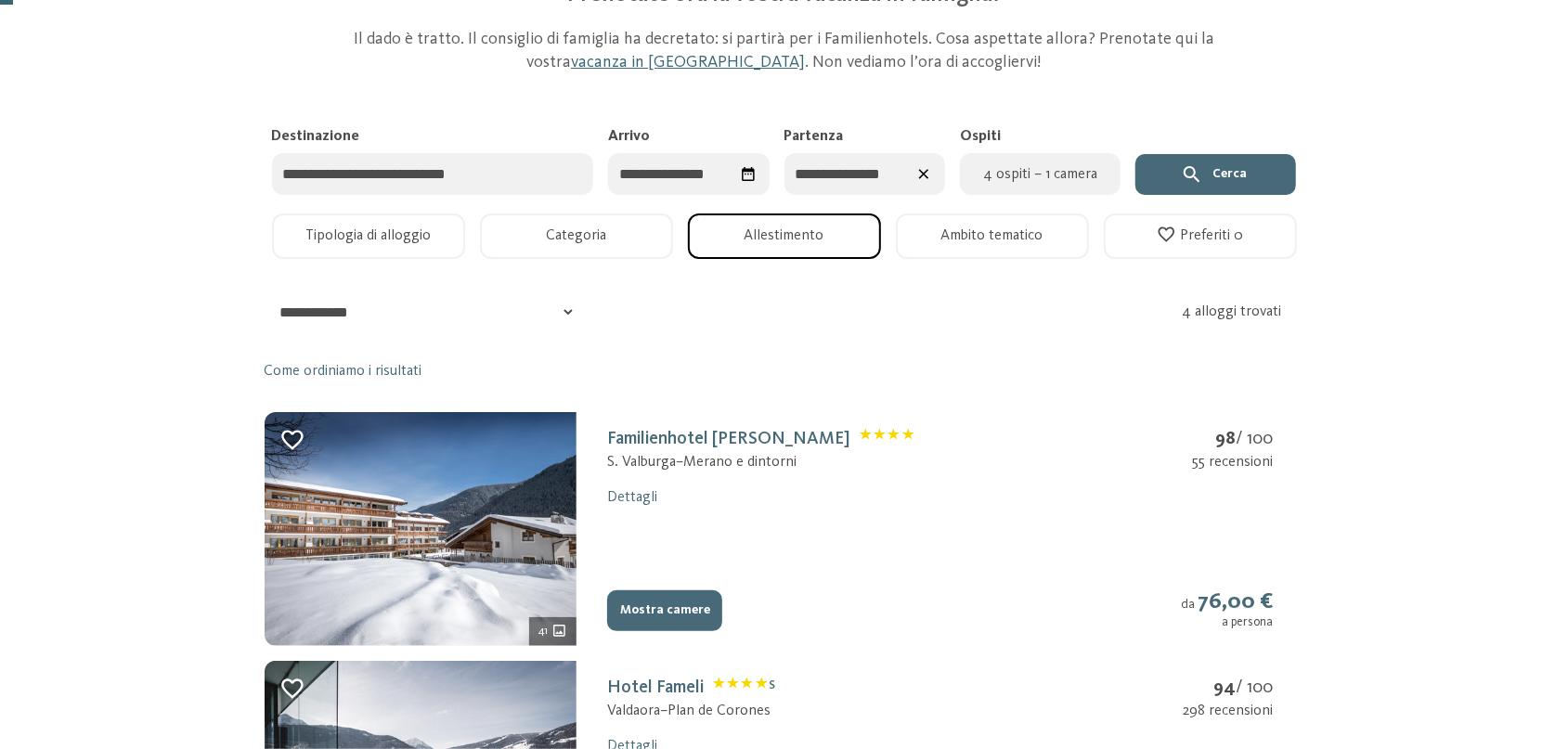
scroll to position [0, 0]
